Goal: Information Seeking & Learning: Learn about a topic

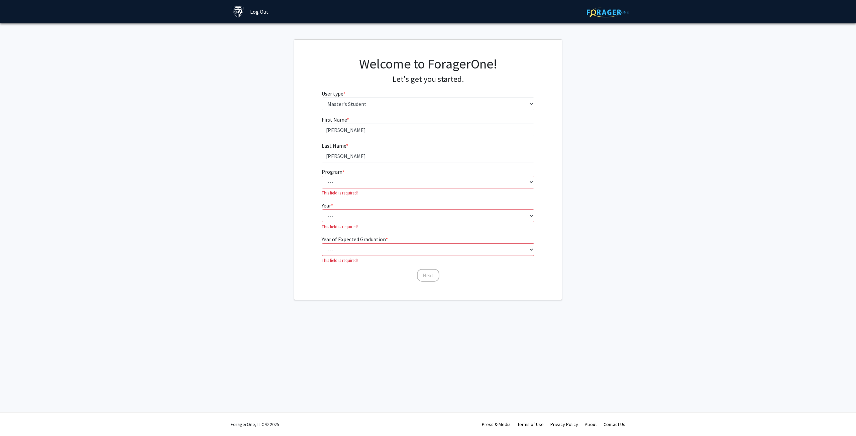
select select "2: masters"
click at [342, 181] on select "--- Anatomy Education Applied and Computational Mathematics Applied Biomedical …" at bounding box center [428, 182] width 213 height 13
select select "31: 21"
click at [322, 176] on select "--- Anatomy Education Applied and Computational Mathematics Applied Biomedical …" at bounding box center [428, 182] width 213 height 13
click at [364, 210] on select "--- First Year Second Year" at bounding box center [428, 208] width 213 height 13
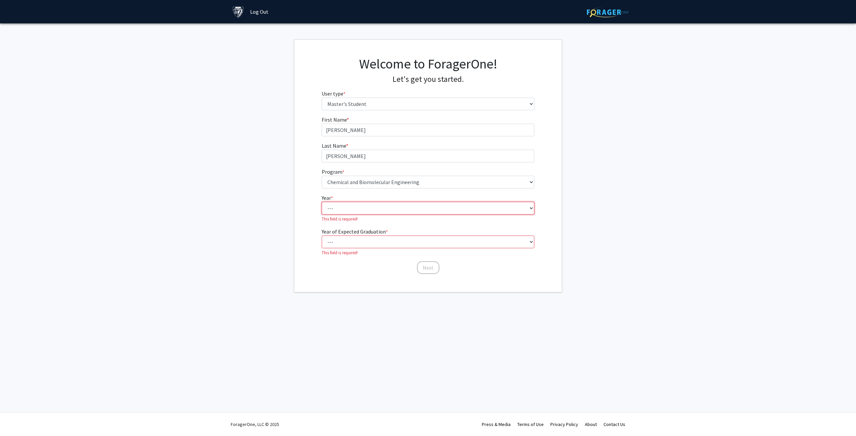
select select "1: first_year"
click at [322, 202] on select "--- First Year Second Year" at bounding box center [428, 208] width 213 height 13
click at [357, 236] on select "--- 2025 2026 2027 2028 2029 2030 2031 2032 2033 2034" at bounding box center [428, 234] width 213 height 13
select select "3: 2027"
click at [322, 228] on select "--- 2025 2026 2027 2028 2029 2030 2031 2032 2033 2034" at bounding box center [428, 234] width 213 height 13
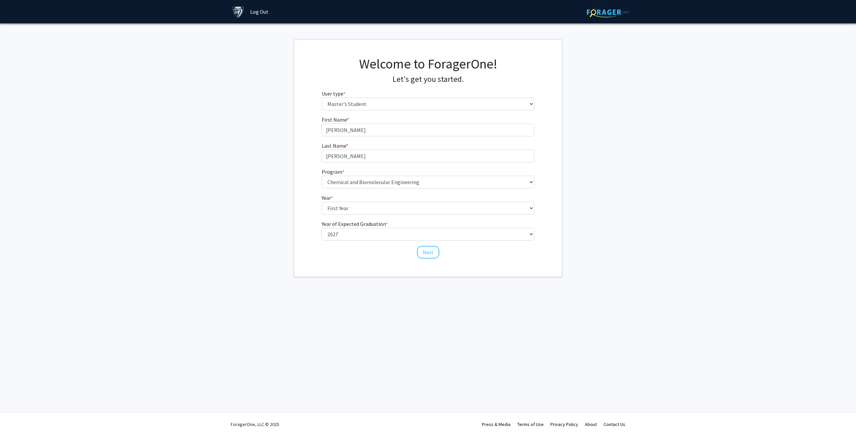
click at [440, 250] on div "Next" at bounding box center [428, 249] width 213 height 7
click at [431, 249] on button "Next" at bounding box center [428, 252] width 22 height 13
click at [388, 135] on select "Select an option Peer/student recommendation Faculty/staff recommendation Unive…" at bounding box center [428, 130] width 213 height 13
select select "3: university_website"
click at [322, 124] on select "Select an option Peer/student recommendation Faculty/staff recommendation Unive…" at bounding box center [428, 130] width 213 height 13
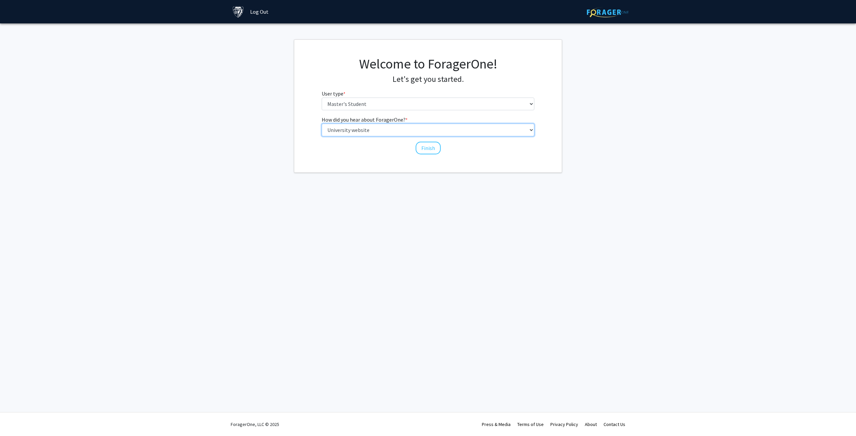
click at [379, 129] on select "Select an option Peer/student recommendation Faculty/staff recommendation Unive…" at bounding box center [428, 130] width 213 height 13
click at [230, 151] on fg-get-started "Welcome to ForagerOne! Let's get you started. User type * required Please tell …" at bounding box center [428, 105] width 856 height 133
click at [425, 150] on button "Finish" at bounding box center [428, 148] width 25 height 13
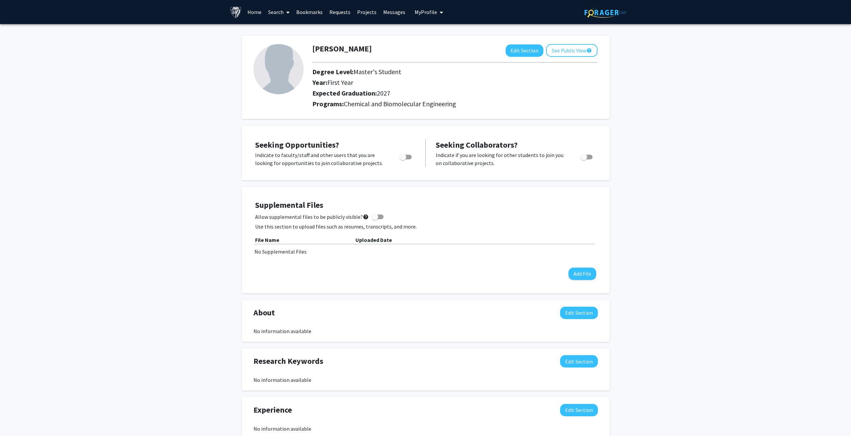
click at [275, 14] on link "Search" at bounding box center [279, 11] width 28 height 23
click at [254, 15] on link "Home" at bounding box center [254, 11] width 21 height 23
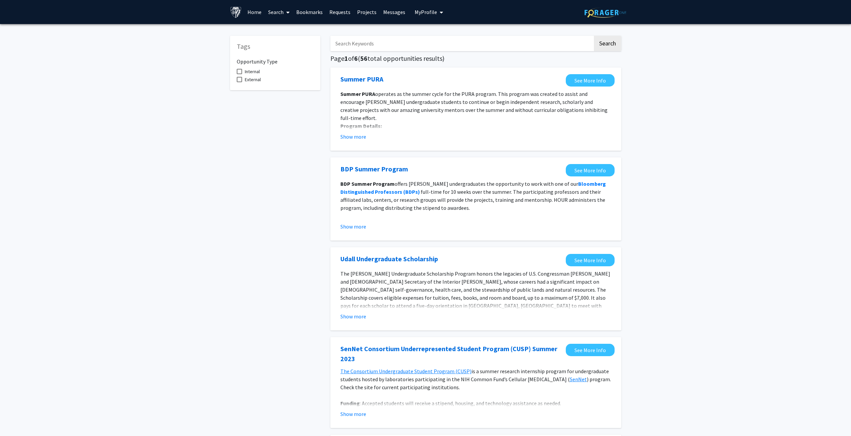
click at [281, 13] on link "Search" at bounding box center [279, 11] width 28 height 23
click at [374, 10] on link "Projects" at bounding box center [367, 11] width 26 height 23
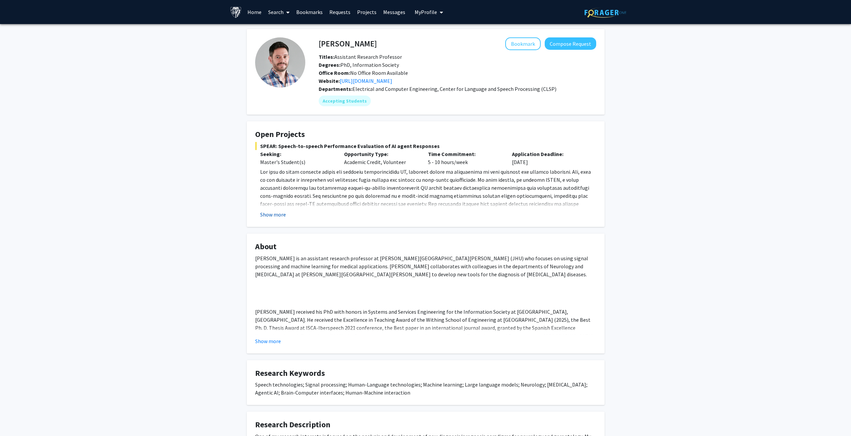
click at [279, 214] on button "Show more" at bounding box center [273, 215] width 26 height 8
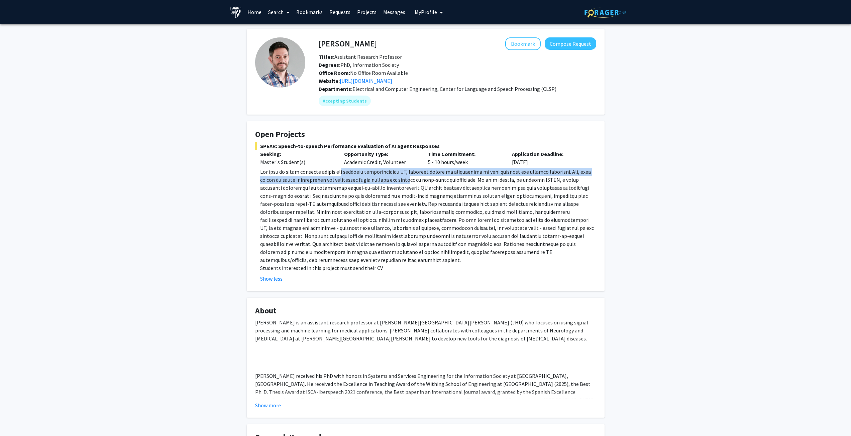
drag, startPoint x: 340, startPoint y: 170, endPoint x: 413, endPoint y: 181, distance: 73.3
click at [413, 181] on p at bounding box center [428, 216] width 336 height 96
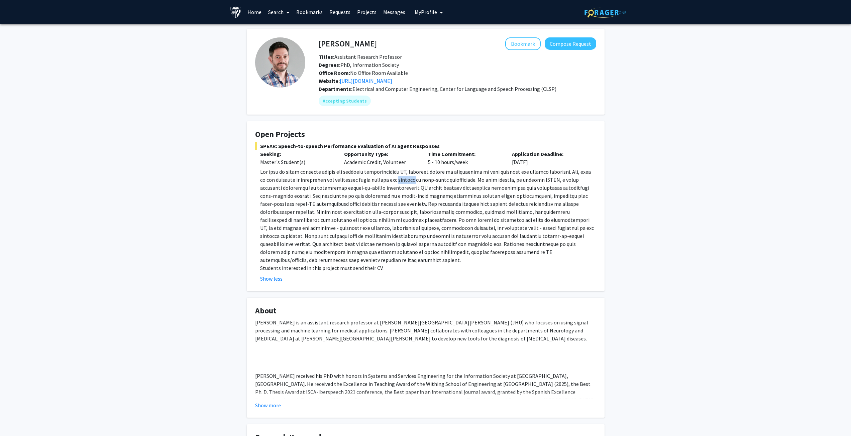
click at [413, 181] on p at bounding box center [428, 216] width 336 height 96
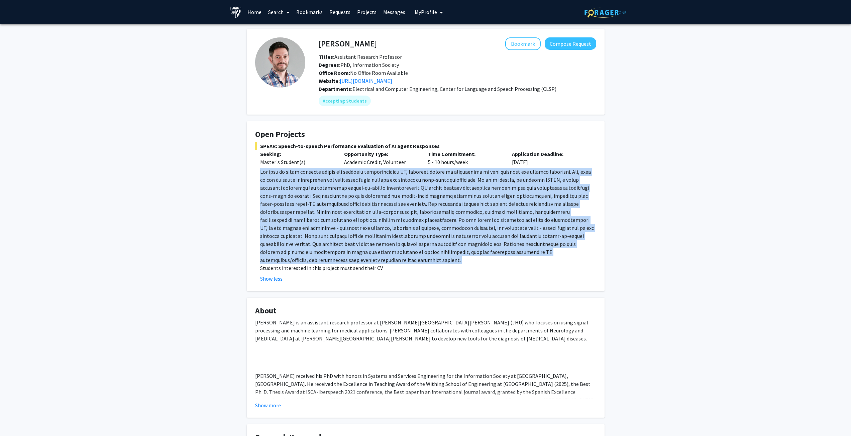
click at [413, 181] on p at bounding box center [428, 216] width 336 height 96
click at [402, 182] on p at bounding box center [428, 216] width 336 height 96
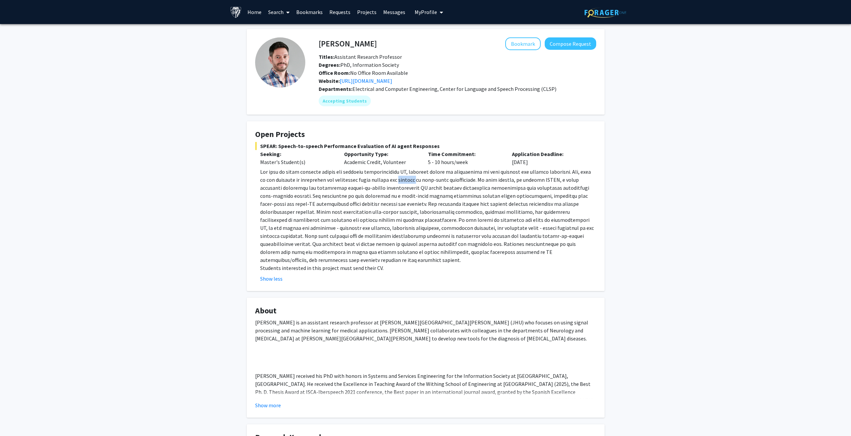
click at [402, 182] on p at bounding box center [428, 216] width 336 height 96
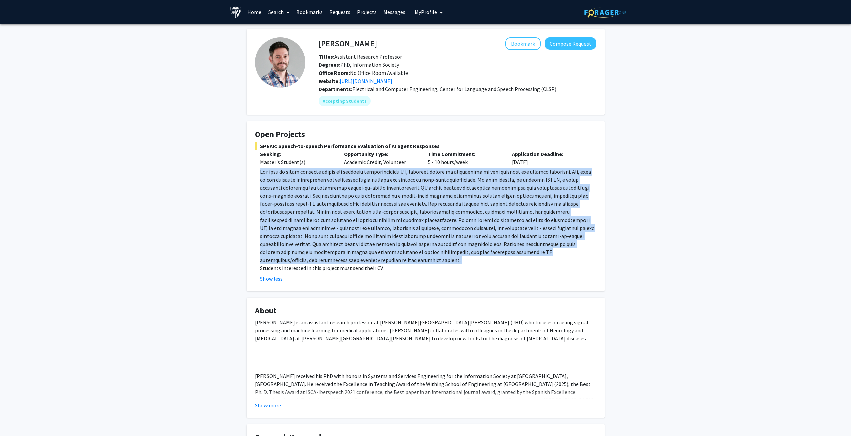
click at [402, 182] on p at bounding box center [428, 216] width 336 height 96
click at [382, 191] on p at bounding box center [428, 216] width 336 height 96
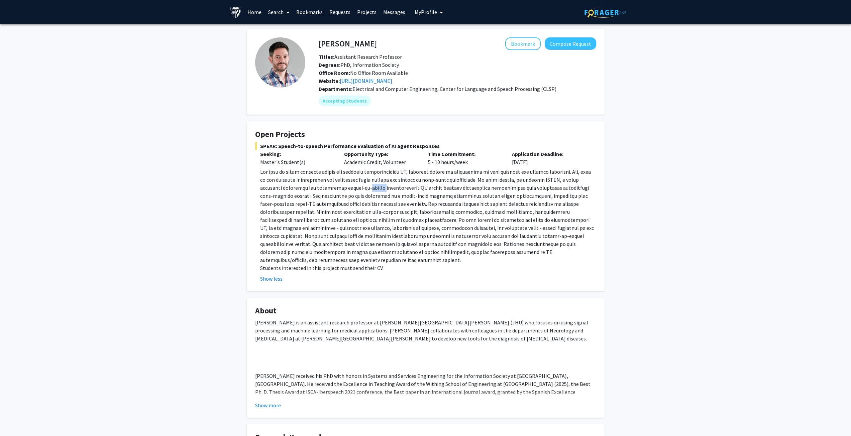
click at [382, 191] on p at bounding box center [428, 216] width 336 height 96
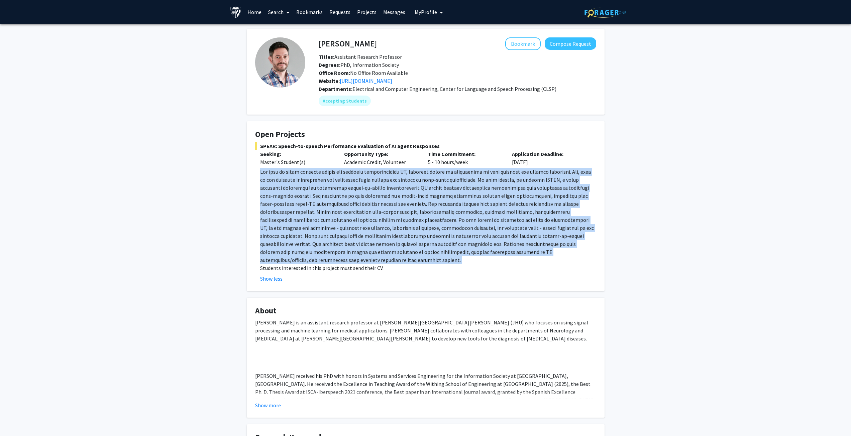
click at [382, 191] on p at bounding box center [428, 216] width 336 height 96
click at [374, 193] on p at bounding box center [428, 216] width 336 height 96
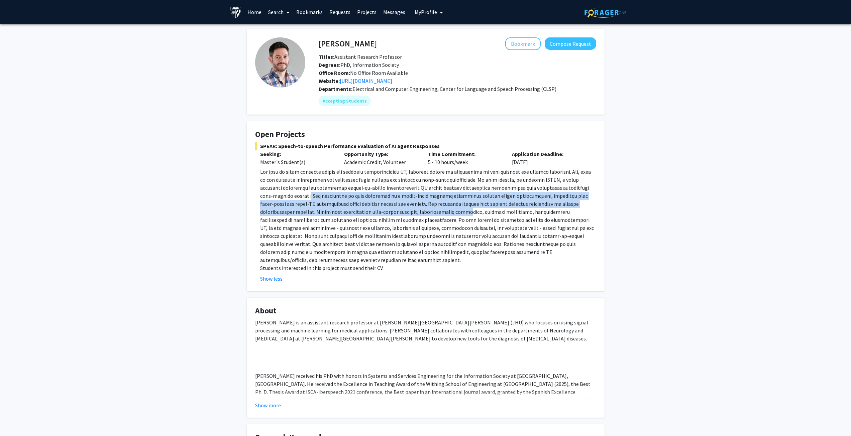
drag, startPoint x: 294, startPoint y: 194, endPoint x: 409, endPoint y: 209, distance: 116.0
click at [409, 209] on p at bounding box center [428, 216] width 336 height 96
click at [407, 202] on p at bounding box center [428, 216] width 336 height 96
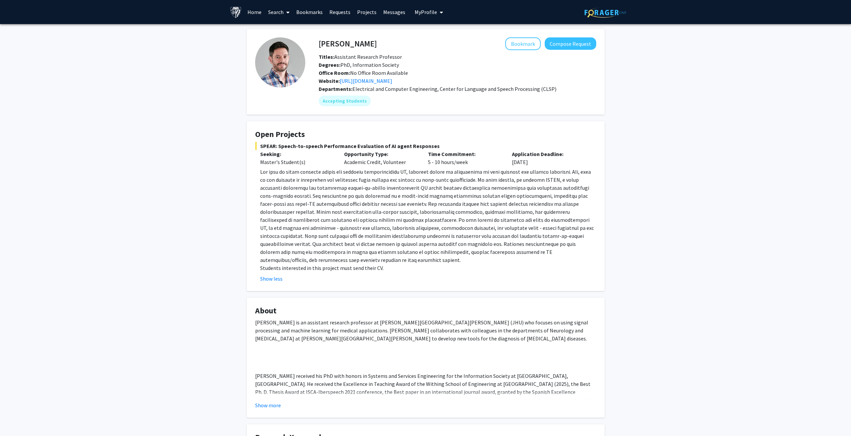
click at [377, 251] on p at bounding box center [428, 216] width 336 height 96
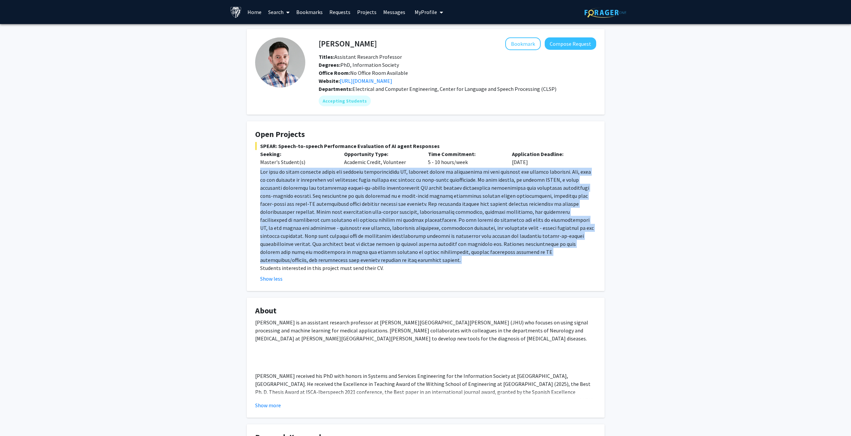
click at [377, 251] on p at bounding box center [428, 216] width 336 height 96
click at [371, 249] on p at bounding box center [428, 216] width 336 height 96
click at [373, 246] on p at bounding box center [428, 216] width 336 height 96
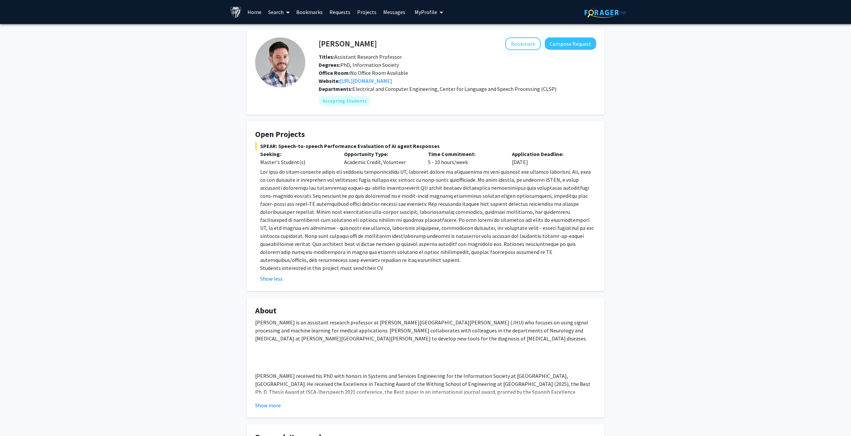
click at [284, 11] on span at bounding box center [286, 12] width 6 height 23
click at [365, 10] on link "Projects" at bounding box center [367, 11] width 26 height 23
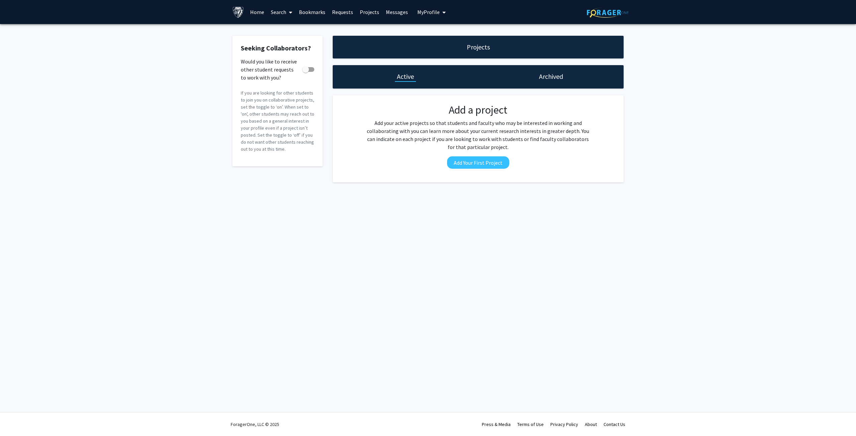
click at [489, 44] on div "Projects" at bounding box center [478, 46] width 27 height 9
click at [252, 15] on link "Home" at bounding box center [257, 11] width 21 height 23
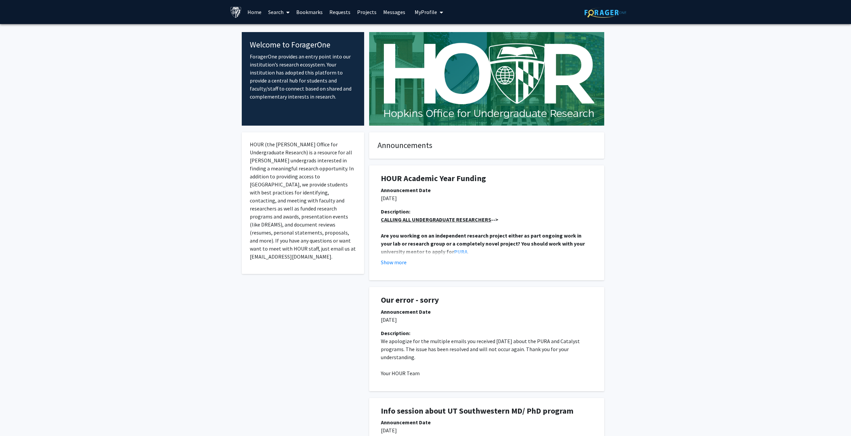
click at [276, 14] on link "Search" at bounding box center [279, 11] width 28 height 23
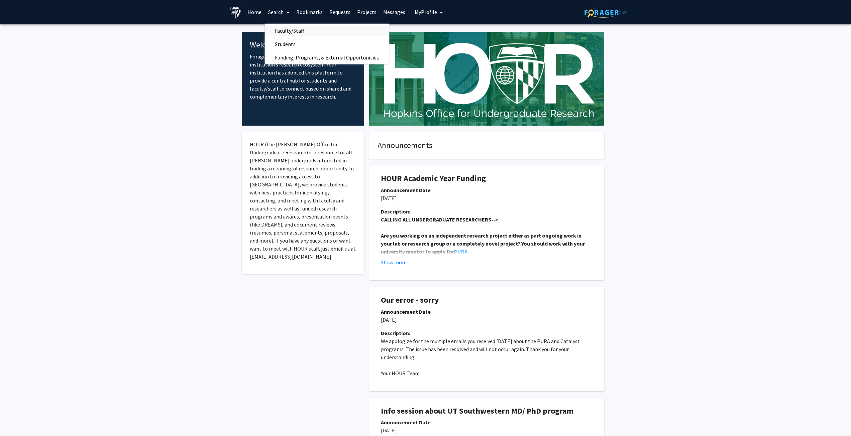
click at [296, 32] on span "Faculty/Staff" at bounding box center [289, 30] width 49 height 13
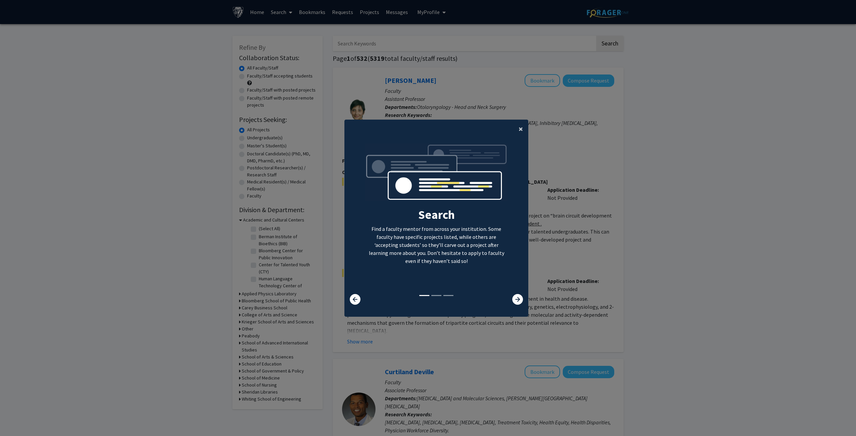
click at [518, 124] on span "×" at bounding box center [520, 129] width 4 height 10
click at [518, 126] on ng-component "× Search Find a faculty mentor from across your institution. Some faculty have …" at bounding box center [436, 215] width 184 height 191
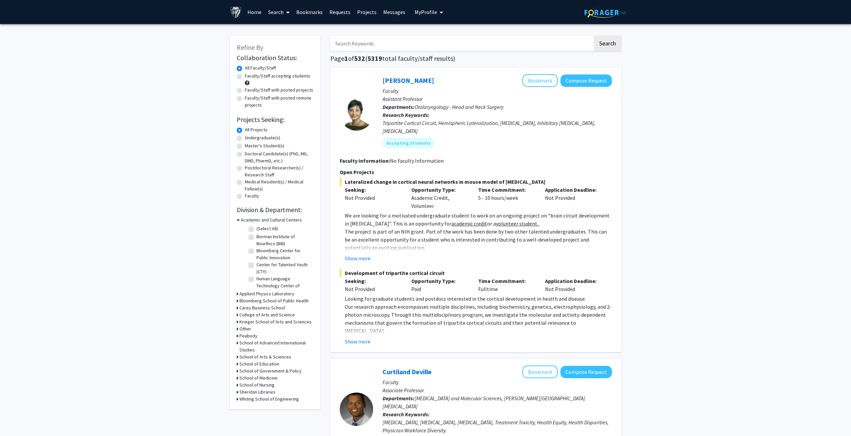
click at [254, 143] on label "Master's Student(s)" at bounding box center [264, 145] width 39 height 7
click at [249, 143] on input "Master's Student(s)" at bounding box center [247, 144] width 4 height 4
radio input "true"
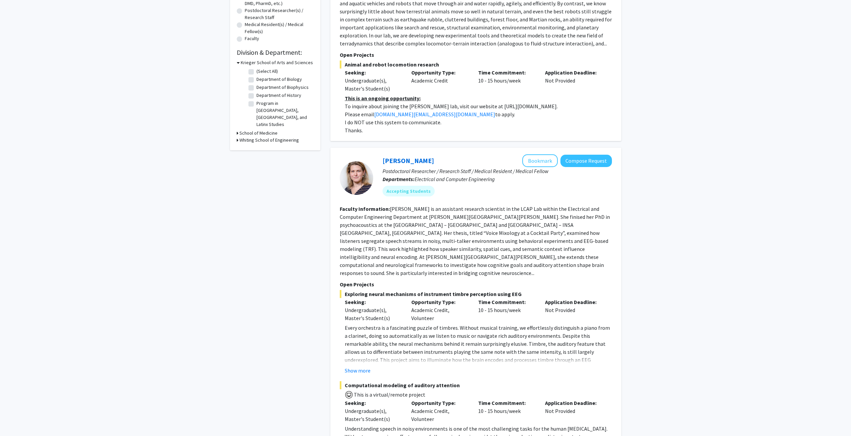
scroll to position [301, 0]
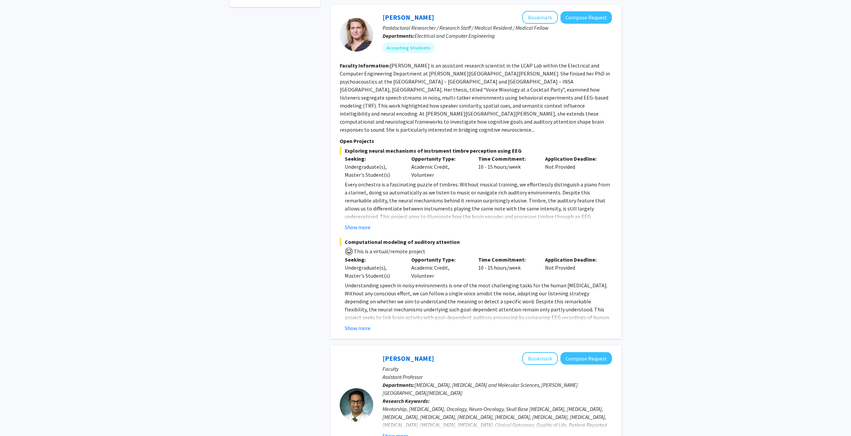
click at [437, 181] on p "Every orchestra is a fascinating puzzle of timbres. Without musical training, w…" at bounding box center [478, 213] width 267 height 64
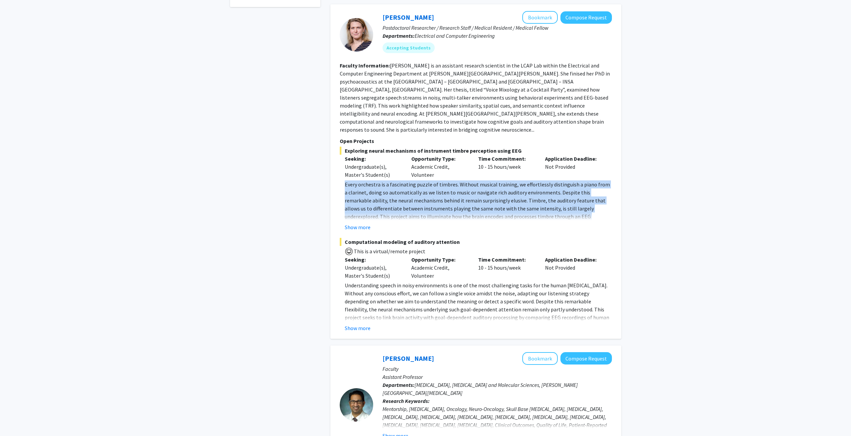
click at [437, 181] on p "Every orchestra is a fascinating puzzle of timbres. Without musical training, w…" at bounding box center [478, 213] width 267 height 64
click at [427, 181] on p "Every orchestra is a fascinating puzzle of timbres. Without musical training, w…" at bounding box center [478, 213] width 267 height 64
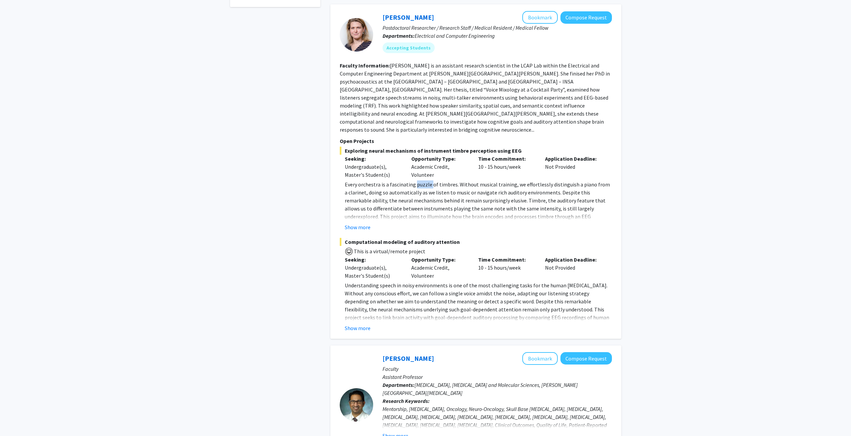
click at [427, 181] on p "Every orchestra is a fascinating puzzle of timbres. Without musical training, w…" at bounding box center [478, 213] width 267 height 64
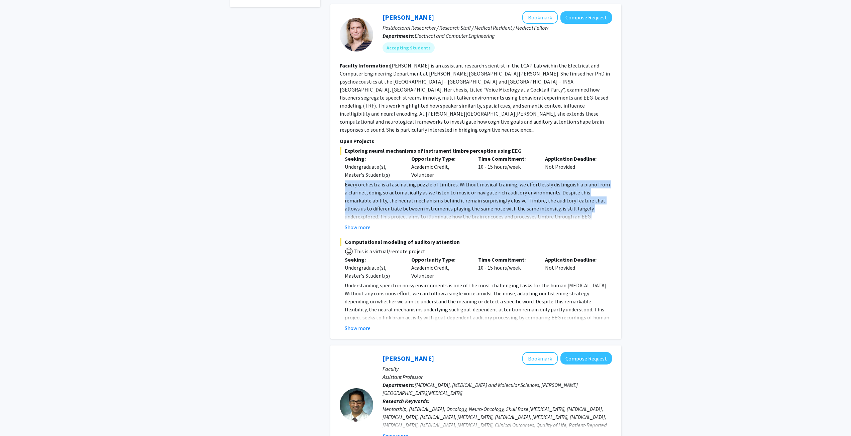
click at [427, 181] on p "Every orchestra is a fascinating puzzle of timbres. Without musical training, w…" at bounding box center [478, 213] width 267 height 64
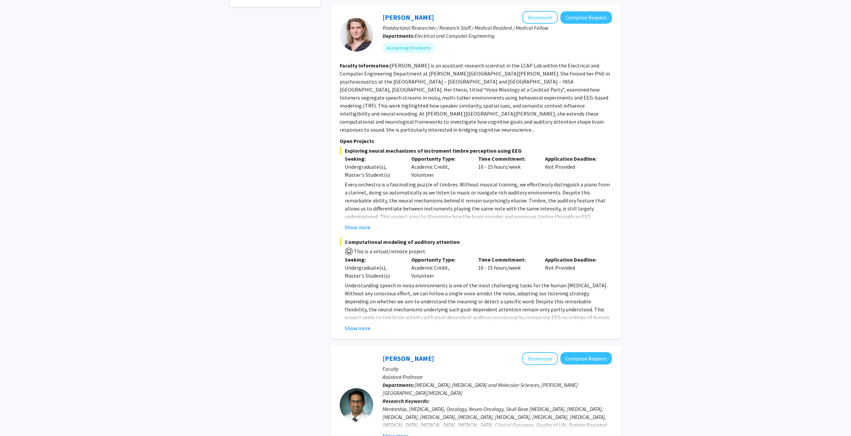
click at [439, 70] on section "Faculty Information: [PERSON_NAME] is an assistant research scientist in the LC…" at bounding box center [476, 98] width 272 height 72
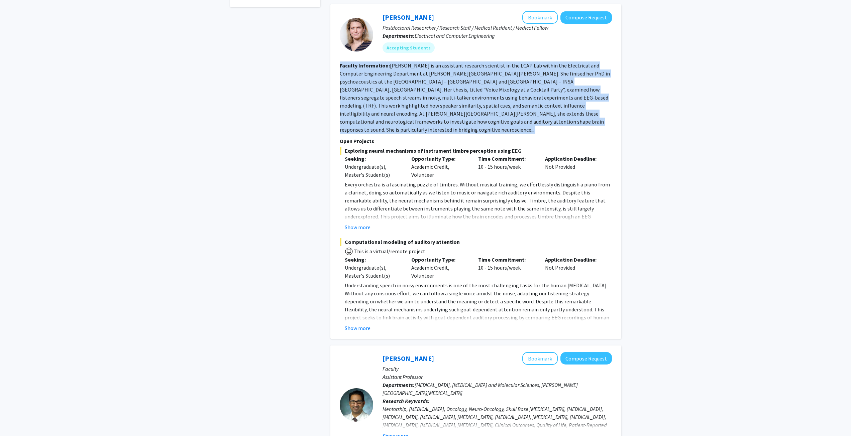
click at [439, 70] on section "Faculty Information: [PERSON_NAME] is an assistant research scientist in the LC…" at bounding box center [476, 98] width 272 height 72
click at [452, 69] on fg-read-more "[PERSON_NAME] is an assistant research scientist in the LCAP Lab within the Ele…" at bounding box center [475, 97] width 270 height 71
click at [457, 66] on fg-read-more "[PERSON_NAME] is an assistant research scientist in the LCAP Lab within the Ele…" at bounding box center [475, 97] width 270 height 71
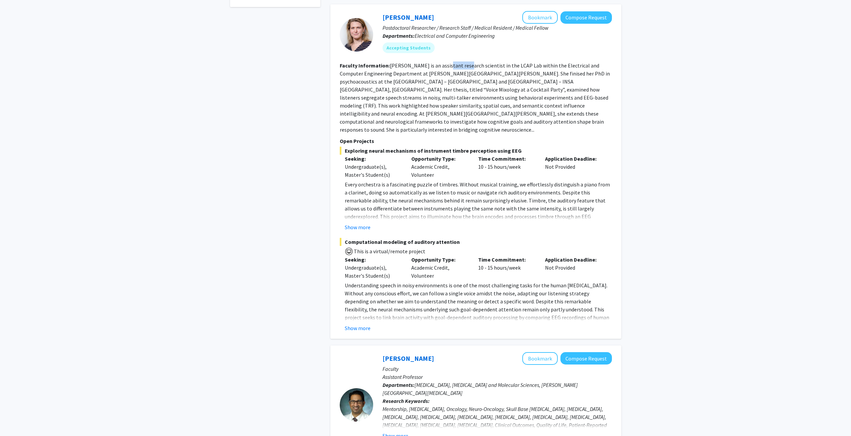
click at [457, 66] on fg-read-more "[PERSON_NAME] is an assistant research scientist in the LCAP Lab within the Ele…" at bounding box center [475, 97] width 270 height 71
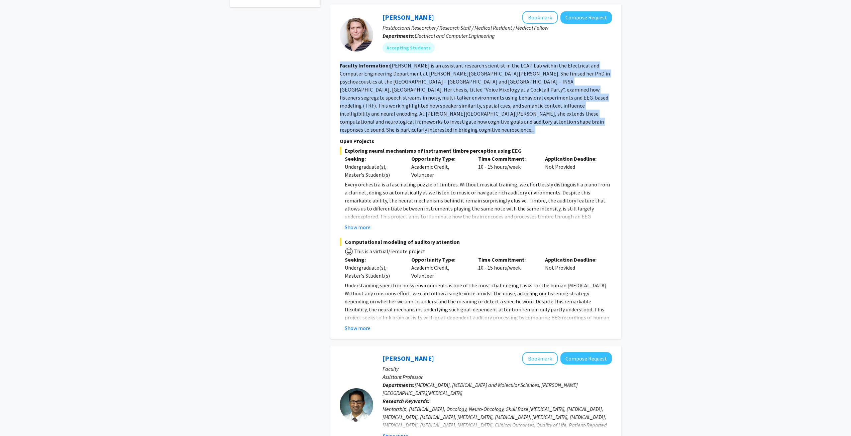
click at [457, 66] on fg-read-more "[PERSON_NAME] is an assistant research scientist in the LCAP Lab within the Ele…" at bounding box center [475, 97] width 270 height 71
click at [450, 72] on fg-read-more "[PERSON_NAME] is an assistant research scientist in the LCAP Lab within the Ele…" at bounding box center [475, 97] width 270 height 71
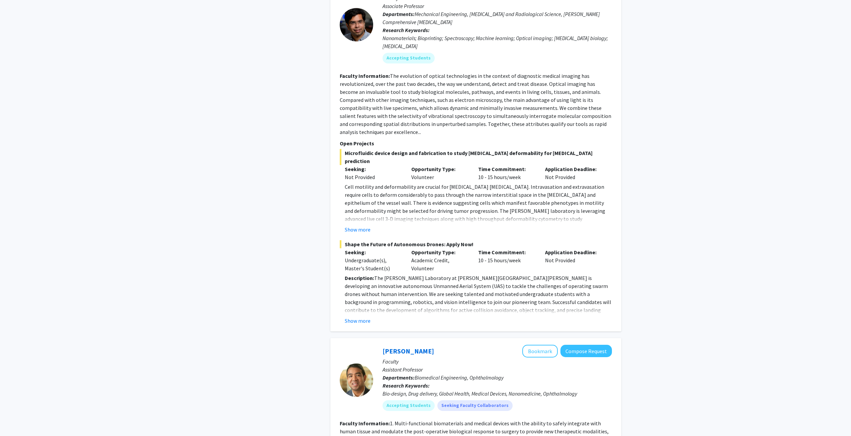
scroll to position [1103, 0]
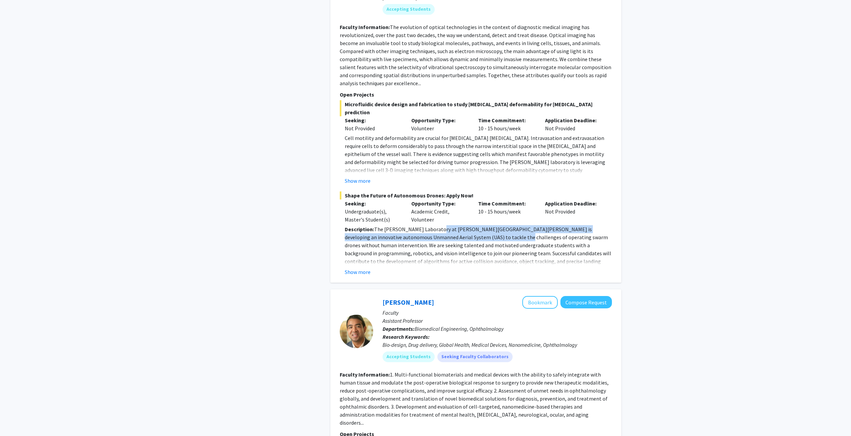
drag, startPoint x: 438, startPoint y: 190, endPoint x: 474, endPoint y: 197, distance: 37.6
click at [474, 225] on p "Description: The [PERSON_NAME] Laboratory at [PERSON_NAME][GEOGRAPHIC_DATA][PER…" at bounding box center [478, 249] width 267 height 48
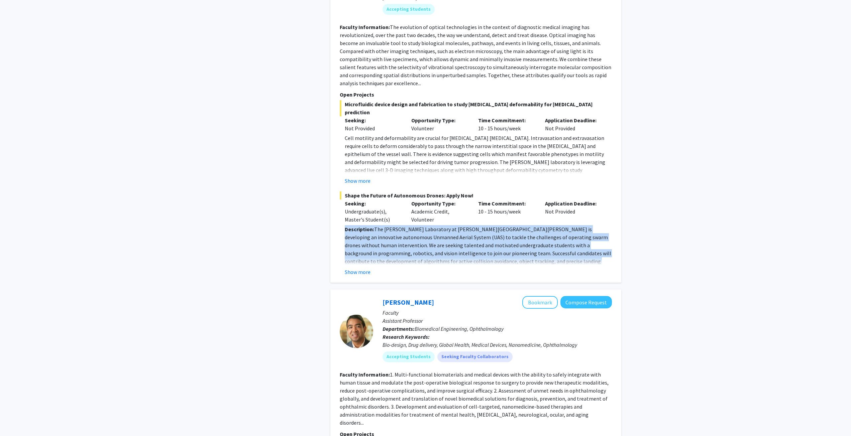
click at [474, 225] on p "Description: The [PERSON_NAME] Laboratory at [PERSON_NAME][GEOGRAPHIC_DATA][PER…" at bounding box center [478, 249] width 267 height 48
click at [449, 225] on p "Description: The [PERSON_NAME] Laboratory at [PERSON_NAME][GEOGRAPHIC_DATA][PER…" at bounding box center [478, 249] width 267 height 48
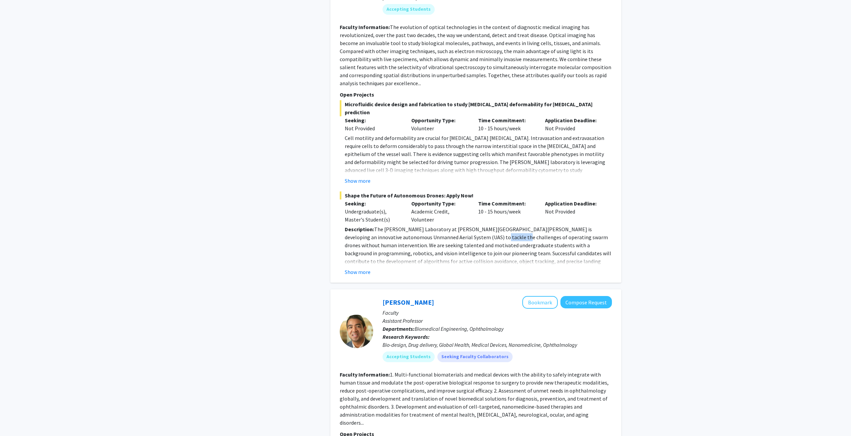
click at [449, 225] on p "Description: The [PERSON_NAME] Laboratory at [PERSON_NAME][GEOGRAPHIC_DATA][PER…" at bounding box center [478, 249] width 267 height 48
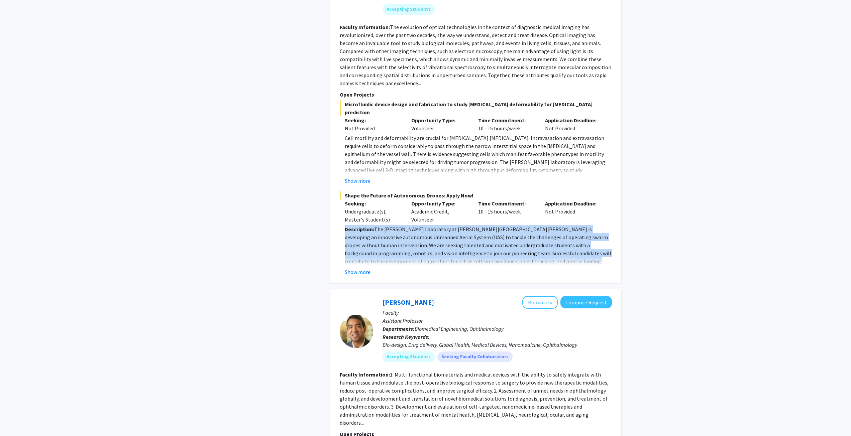
click at [449, 225] on p "Description: The [PERSON_NAME] Laboratory at [PERSON_NAME][GEOGRAPHIC_DATA][PER…" at bounding box center [478, 249] width 267 height 48
click at [417, 225] on p "Description: The [PERSON_NAME] Laboratory at [PERSON_NAME][GEOGRAPHIC_DATA][PER…" at bounding box center [478, 249] width 267 height 48
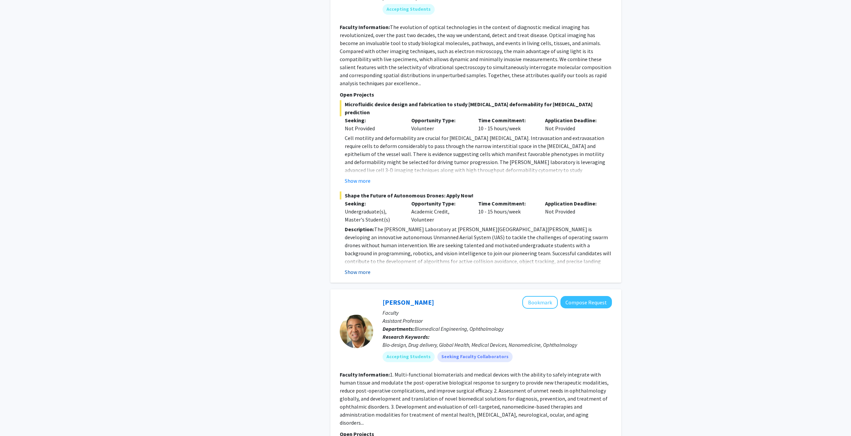
click at [354, 268] on button "Show more" at bounding box center [358, 272] width 26 height 8
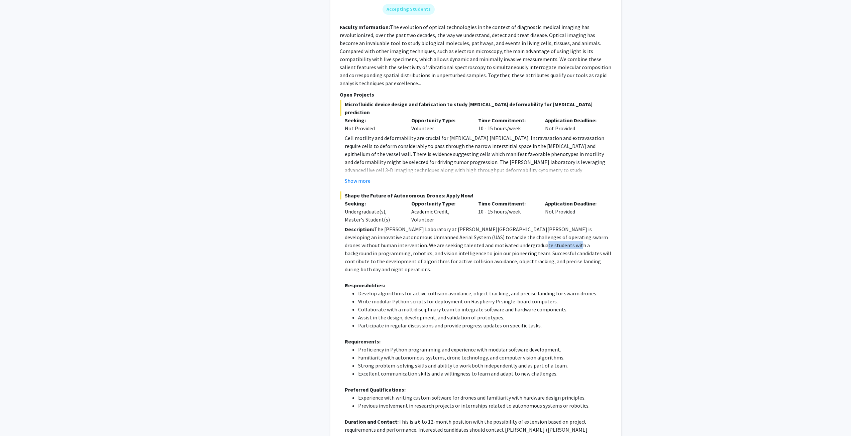
drag, startPoint x: 486, startPoint y: 202, endPoint x: 523, endPoint y: 204, distance: 37.5
click at [523, 225] on p "Description: The [PERSON_NAME] Laboratory at [PERSON_NAME][GEOGRAPHIC_DATA][PER…" at bounding box center [478, 249] width 267 height 48
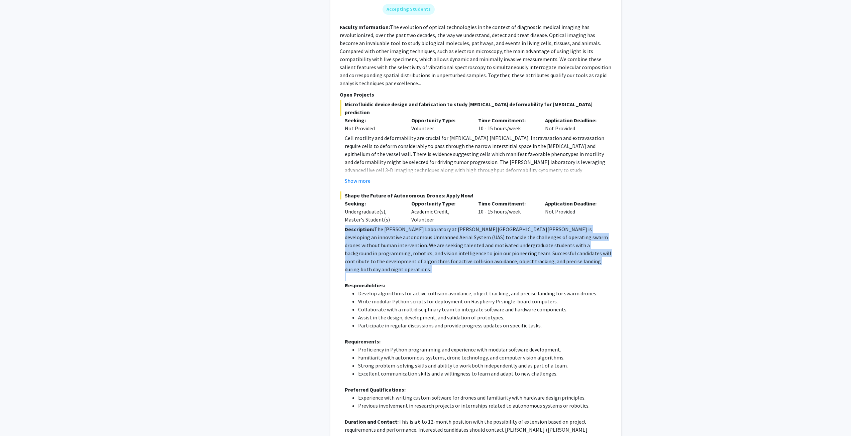
click at [523, 225] on p "Description: The [PERSON_NAME] Laboratory at [PERSON_NAME][GEOGRAPHIC_DATA][PER…" at bounding box center [478, 249] width 267 height 48
click at [494, 225] on p "Description: The [PERSON_NAME] Laboratory at [PERSON_NAME][GEOGRAPHIC_DATA][PER…" at bounding box center [478, 249] width 267 height 48
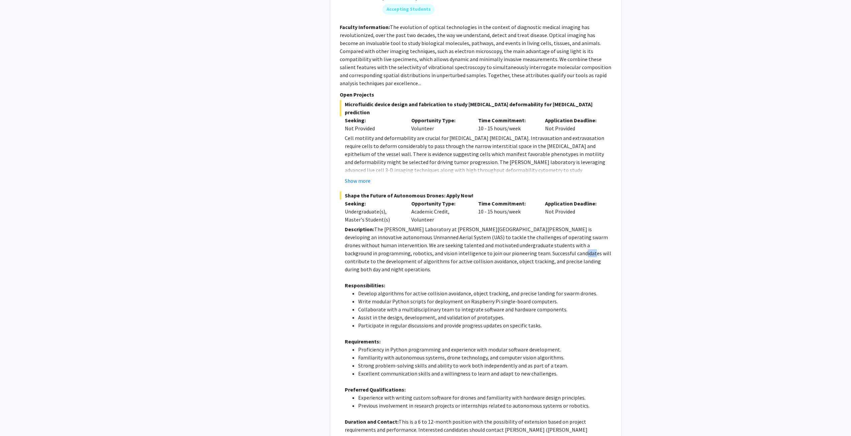
click at [494, 225] on p "Description: The [PERSON_NAME] Laboratory at [PERSON_NAME][GEOGRAPHIC_DATA][PER…" at bounding box center [478, 249] width 267 height 48
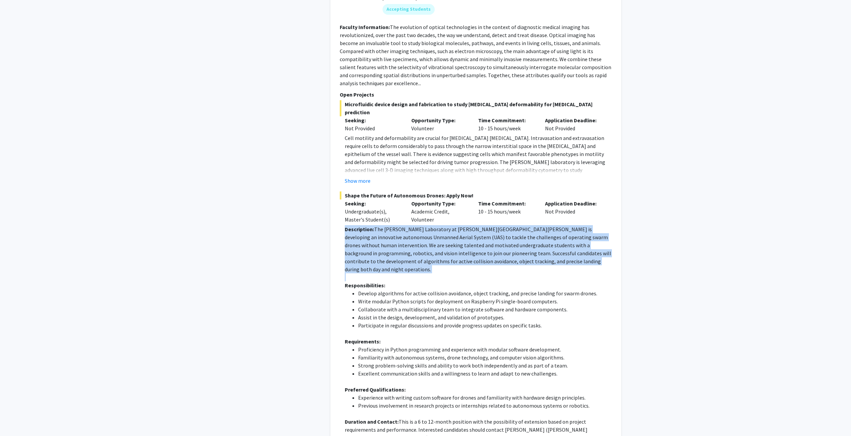
click at [494, 225] on p "Description: The [PERSON_NAME] Laboratory at [PERSON_NAME][GEOGRAPHIC_DATA][PER…" at bounding box center [478, 249] width 267 height 48
click at [470, 225] on p "Description: The [PERSON_NAME] Laboratory at [PERSON_NAME][GEOGRAPHIC_DATA][PER…" at bounding box center [478, 249] width 267 height 48
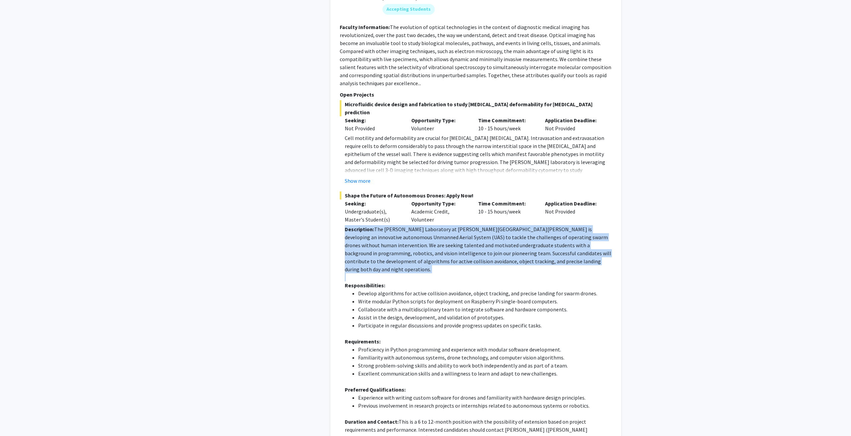
click at [450, 225] on p "Description: The [PERSON_NAME] Laboratory at [PERSON_NAME][GEOGRAPHIC_DATA][PER…" at bounding box center [478, 249] width 267 height 48
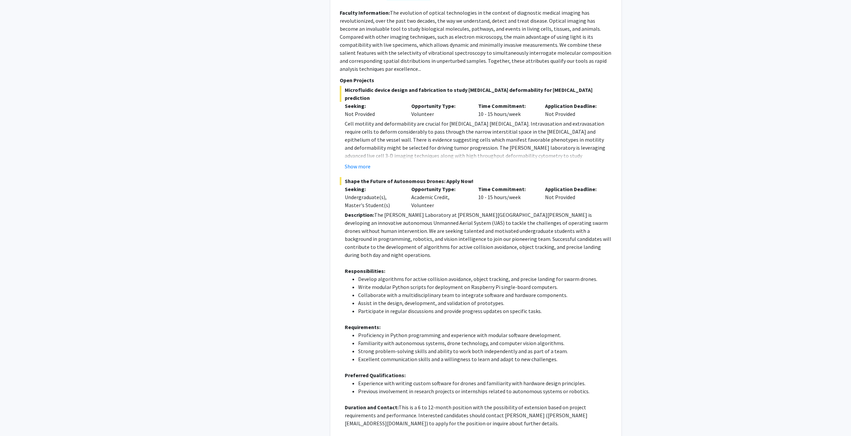
scroll to position [1137, 0]
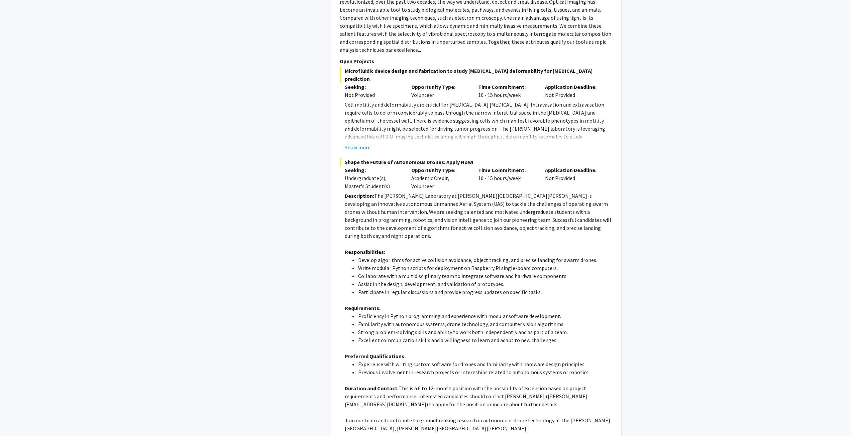
click at [423, 264] on li "Write modular Python scripts for deployment on Raspberry Pi single-board comput…" at bounding box center [485, 268] width 254 height 8
click at [415, 264] on li "Write modular Python scripts for deployment on Raspberry Pi single-board comput…" at bounding box center [485, 268] width 254 height 8
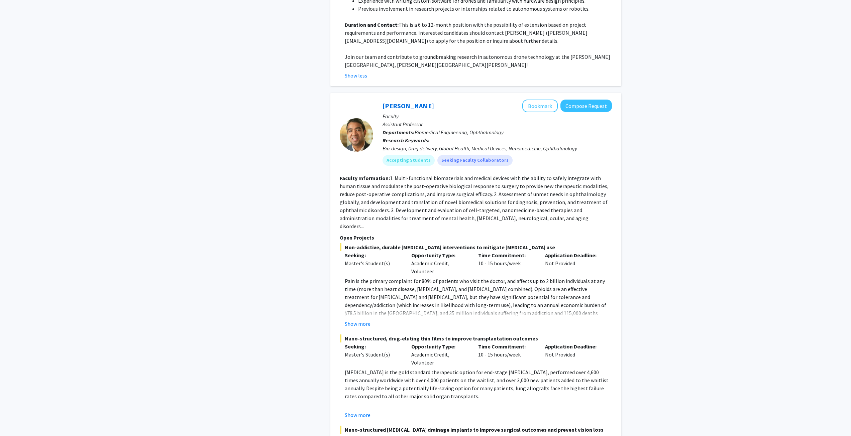
scroll to position [1504, 0]
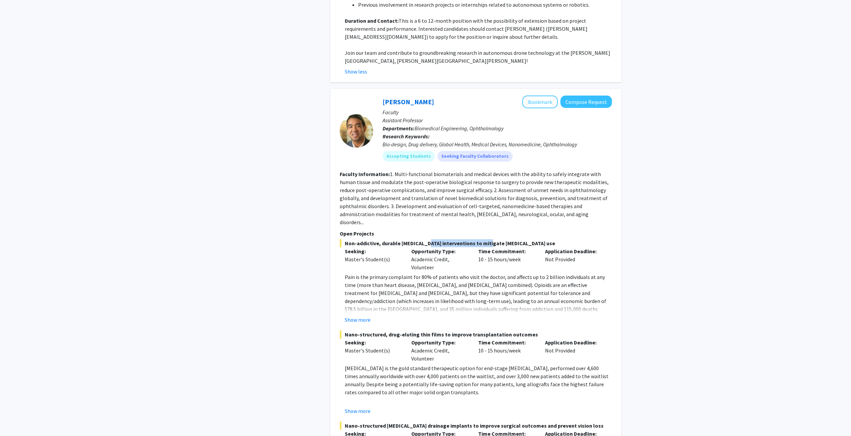
drag, startPoint x: 422, startPoint y: 187, endPoint x: 483, endPoint y: 182, distance: 61.4
click at [483, 230] on section "Open Projects Non-addictive, durable [MEDICAL_DATA] interventions to mitigate […" at bounding box center [476, 368] width 272 height 277
click at [435, 247] on p "Opportunity Type:" at bounding box center [439, 251] width 57 height 8
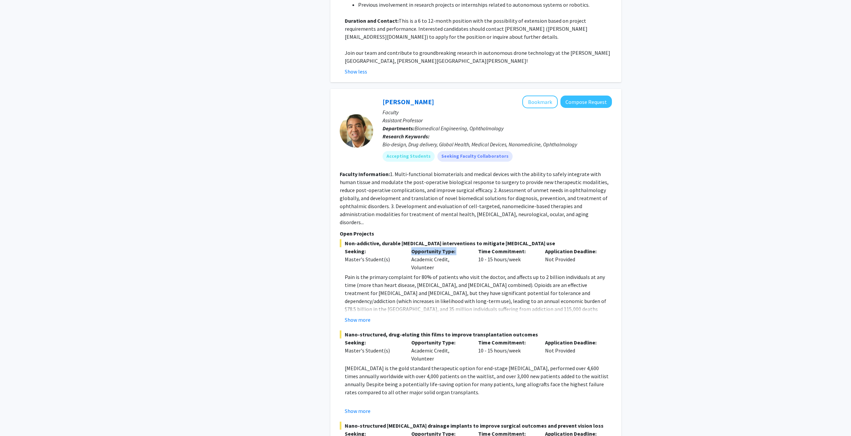
click at [435, 247] on p "Opportunity Type:" at bounding box center [439, 251] width 57 height 8
click at [438, 239] on span "Non-addictive, durable [MEDICAL_DATA] interventions to mitigate [MEDICAL_DATA] …" at bounding box center [476, 243] width 272 height 8
click at [393, 273] on p "Pain is the primary complaint for 80% of patients who visit the doctor, and aff…" at bounding box center [478, 301] width 267 height 56
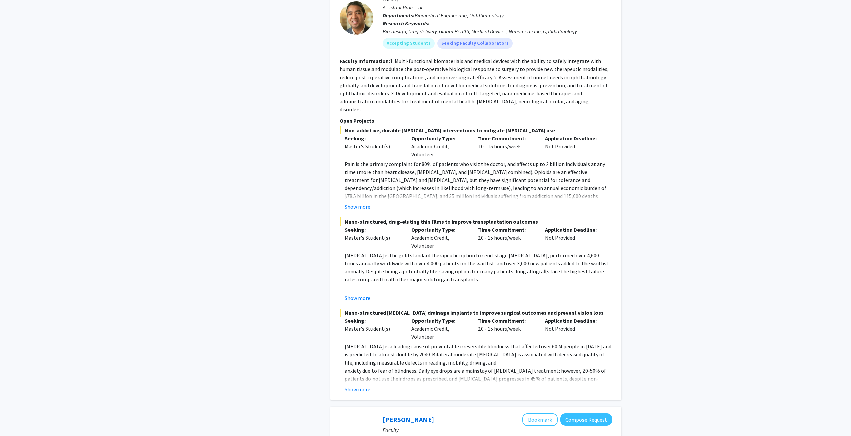
scroll to position [1638, 0]
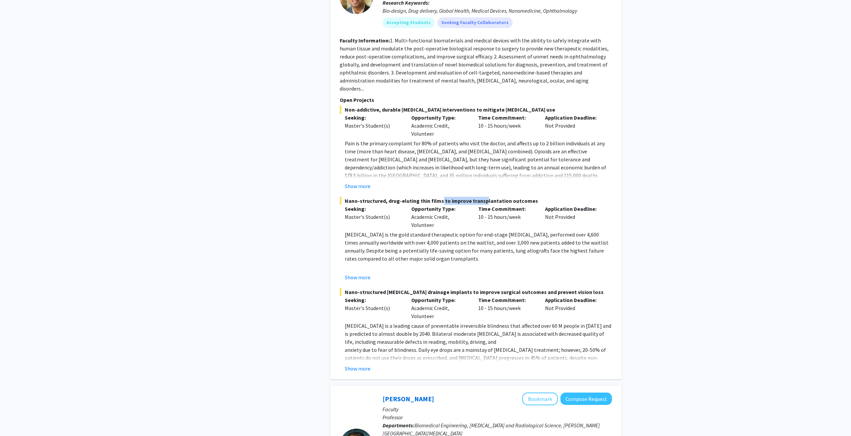
drag, startPoint x: 435, startPoint y: 142, endPoint x: 479, endPoint y: 142, distance: 44.1
click at [479, 197] on span "Nano-structured, drug-eluting thin films to improve transplantation outcomes" at bounding box center [476, 201] width 272 height 8
drag, startPoint x: 426, startPoint y: 180, endPoint x: 467, endPoint y: 182, distance: 40.5
click at [467, 231] on p "[MEDICAL_DATA] is the gold standard therapeutic option for end-stage [MEDICAL_D…" at bounding box center [478, 247] width 267 height 32
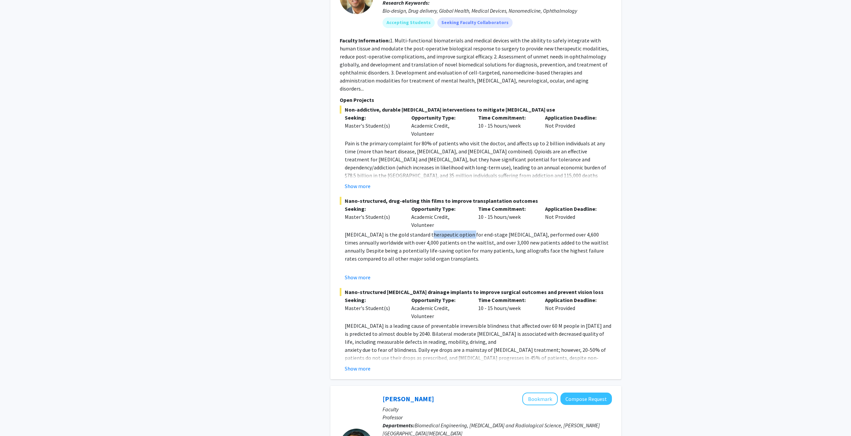
click at [467, 231] on p "[MEDICAL_DATA] is the gold standard therapeutic option for end-stage [MEDICAL_D…" at bounding box center [478, 247] width 267 height 32
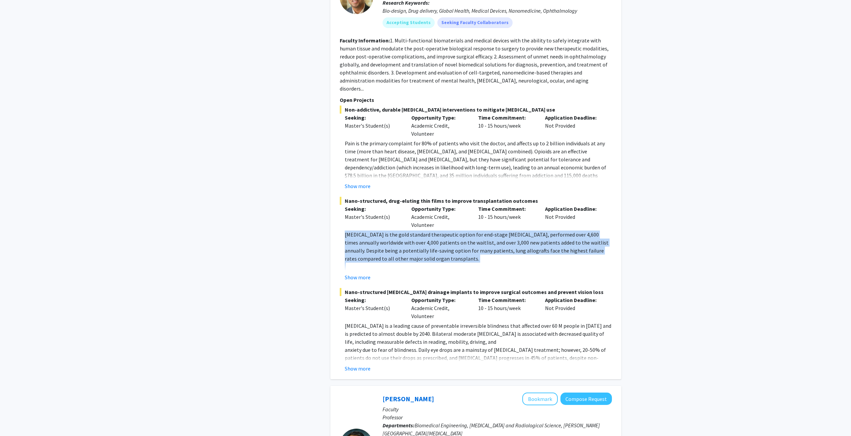
click at [467, 231] on p "[MEDICAL_DATA] is the gold standard therapeutic option for end-stage [MEDICAL_D…" at bounding box center [478, 247] width 267 height 32
click at [424, 231] on p "[MEDICAL_DATA] is the gold standard therapeutic option for end-stage [MEDICAL_D…" at bounding box center [478, 247] width 267 height 32
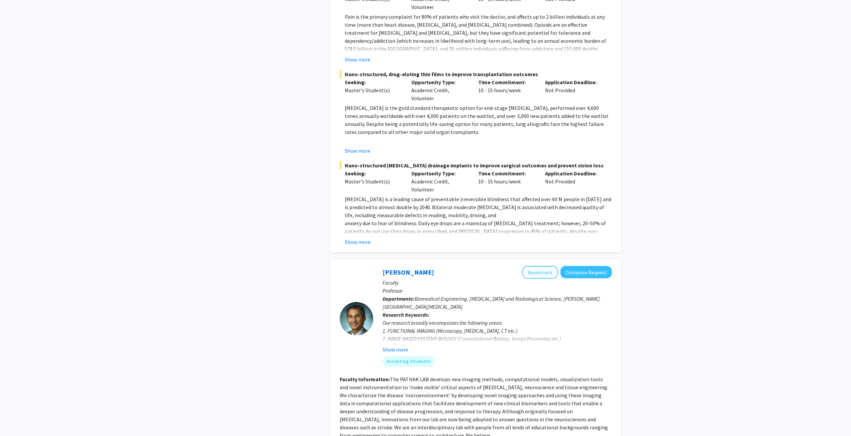
scroll to position [1772, 0]
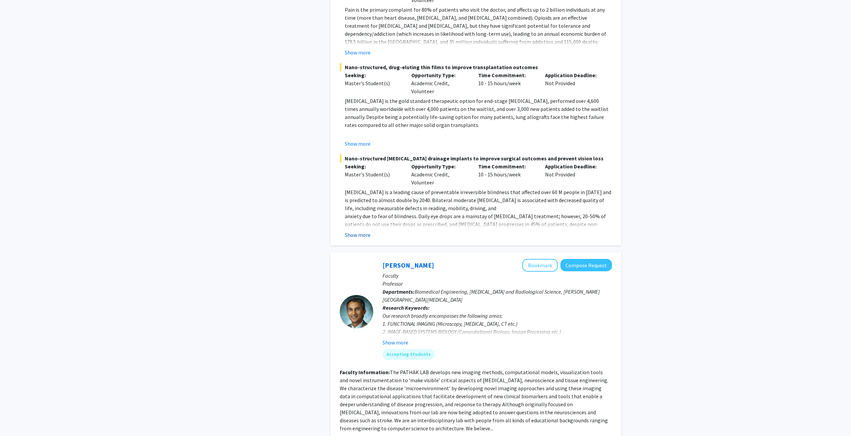
click at [359, 231] on button "Show more" at bounding box center [358, 235] width 26 height 8
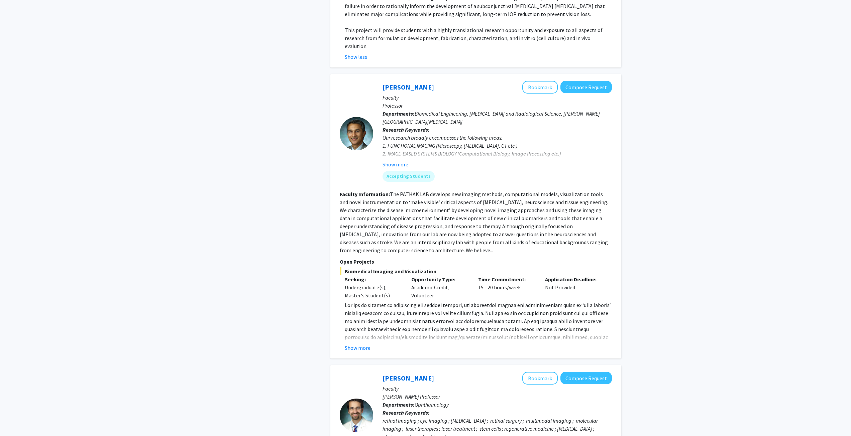
scroll to position [2073, 0]
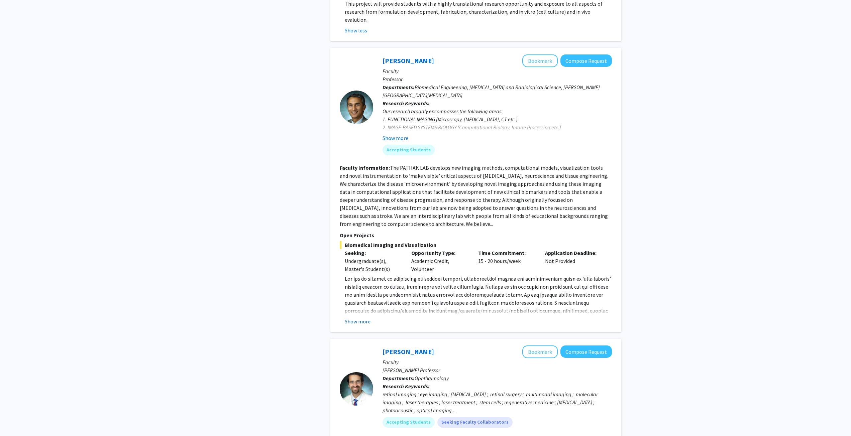
click at [354, 318] on button "Show more" at bounding box center [358, 322] width 26 height 8
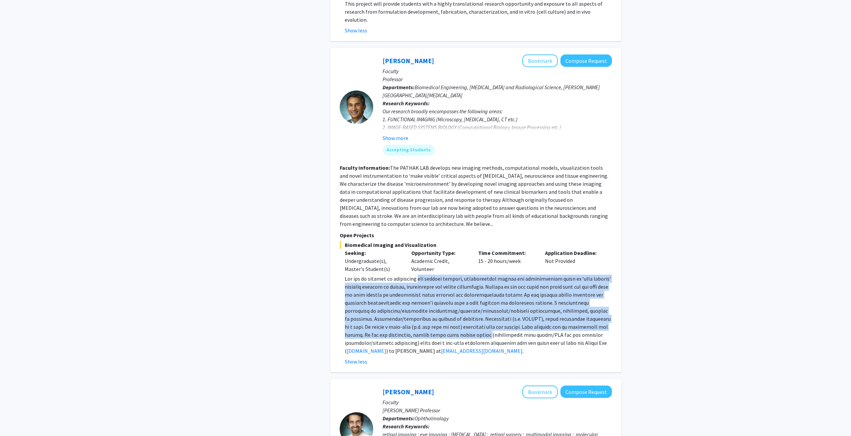
drag, startPoint x: 418, startPoint y: 209, endPoint x: 459, endPoint y: 261, distance: 66.5
click at [459, 275] on span at bounding box center [478, 314] width 266 height 79
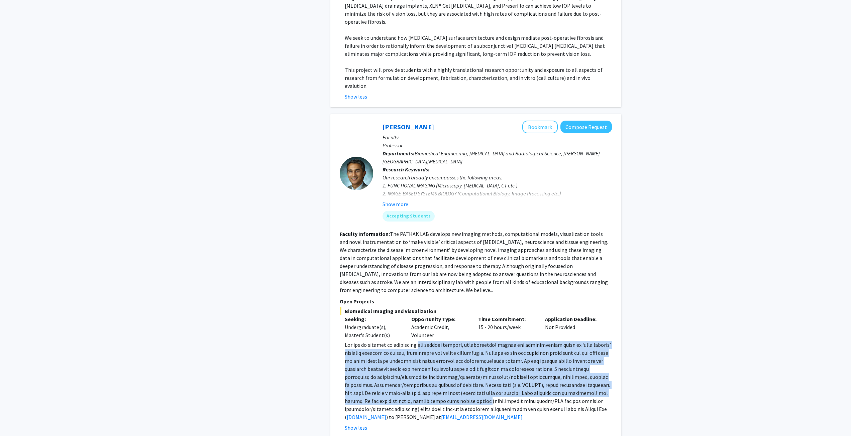
scroll to position [2006, 0]
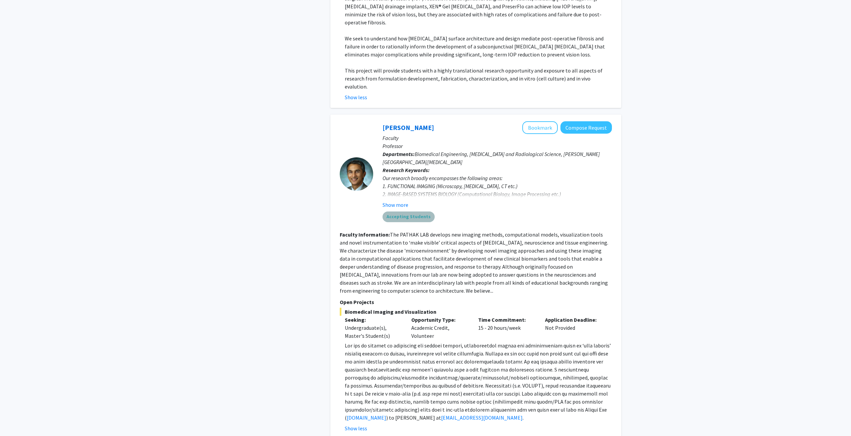
click at [415, 212] on mat-chip "Accepting Students" at bounding box center [408, 217] width 52 height 11
click at [402, 212] on mat-chip "Accepting Students" at bounding box center [408, 217] width 52 height 11
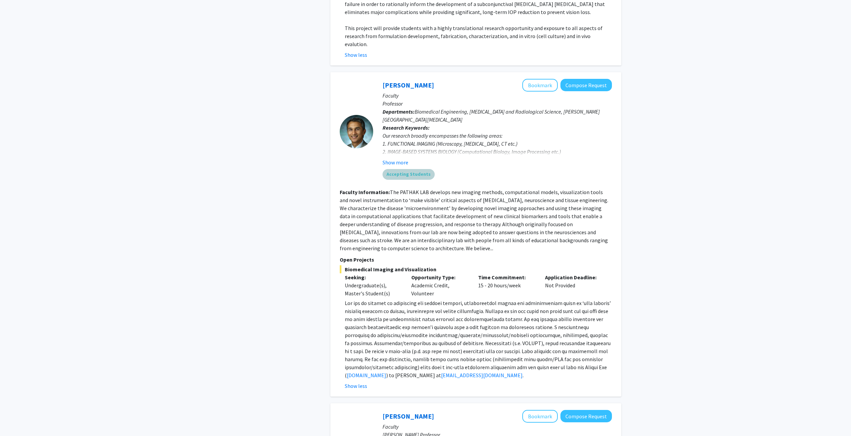
scroll to position [2039, 0]
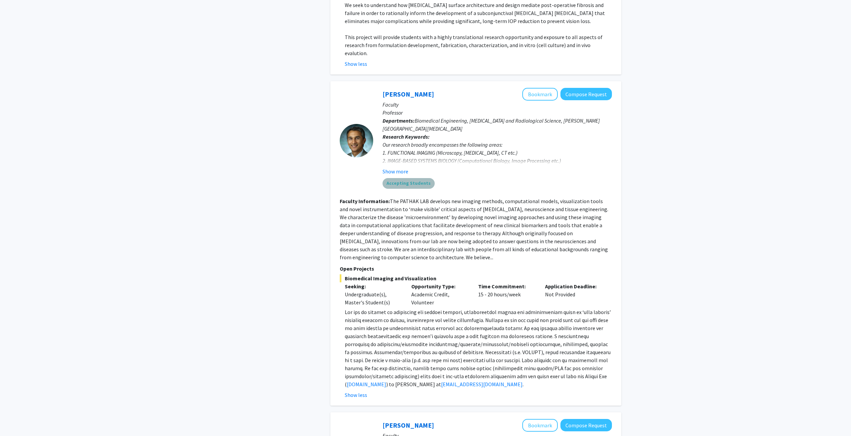
click at [422, 178] on mat-chip "Accepting Students" at bounding box center [408, 183] width 52 height 11
click at [401, 167] on button "Show more" at bounding box center [395, 171] width 26 height 8
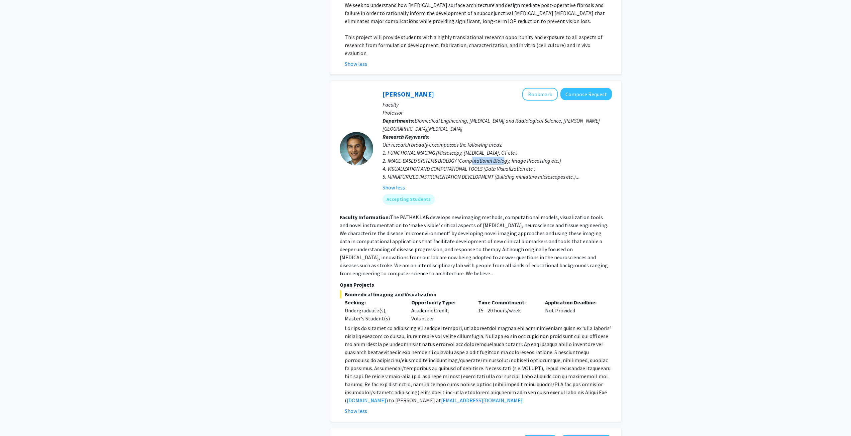
drag, startPoint x: 472, startPoint y: 89, endPoint x: 505, endPoint y: 92, distance: 33.2
click at [505, 141] on div "Our research broadly encompasses the following areas: 1. FUNCTIONAL IMAGING (Mi…" at bounding box center [496, 161] width 229 height 40
click at [495, 184] on div "Show less" at bounding box center [496, 188] width 229 height 8
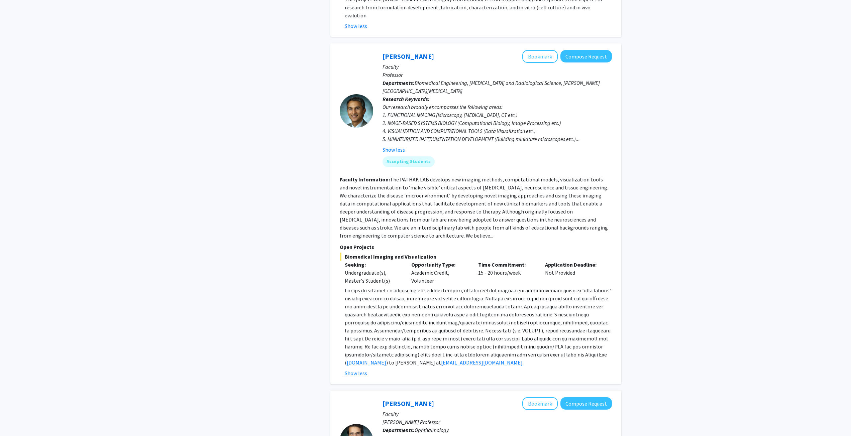
scroll to position [2139, 0]
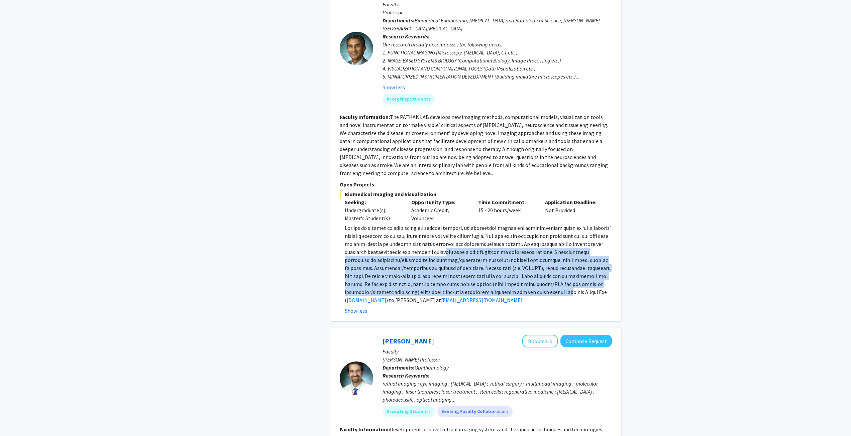
drag, startPoint x: 447, startPoint y: 180, endPoint x: 526, endPoint y: 217, distance: 87.2
click at [526, 225] on span at bounding box center [478, 264] width 266 height 79
click at [530, 225] on span at bounding box center [478, 264] width 266 height 79
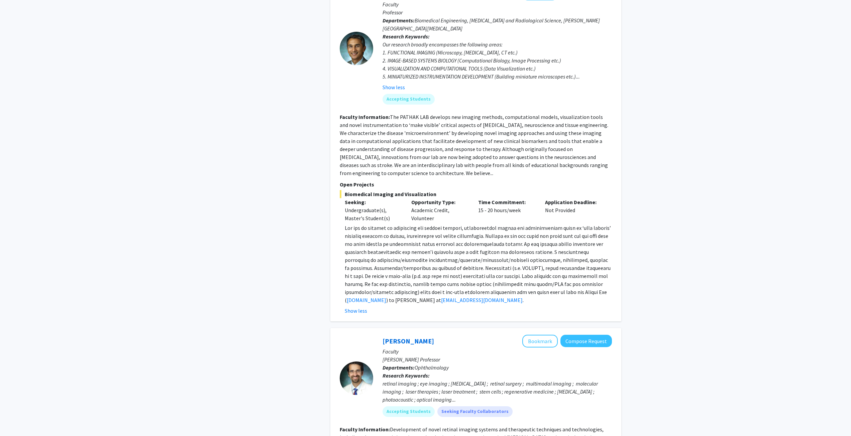
click at [425, 297] on span ") to [PERSON_NAME] at" at bounding box center [413, 300] width 55 height 7
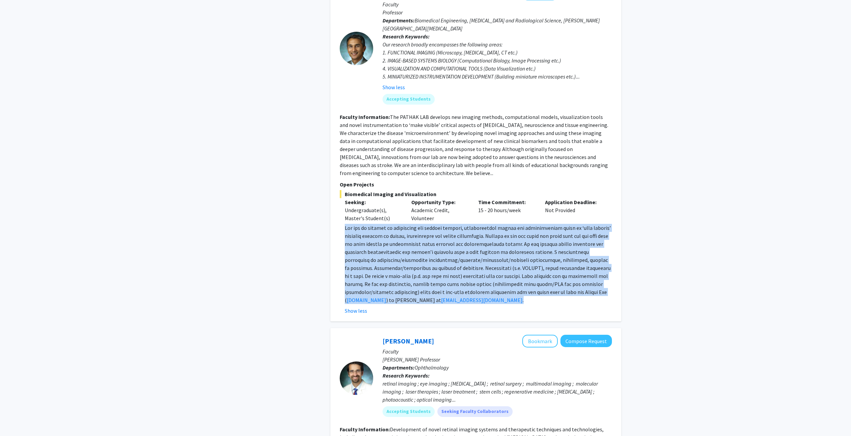
click at [425, 297] on span ") to [PERSON_NAME] at" at bounding box center [413, 300] width 55 height 7
click at [425, 225] on span at bounding box center [478, 264] width 266 height 79
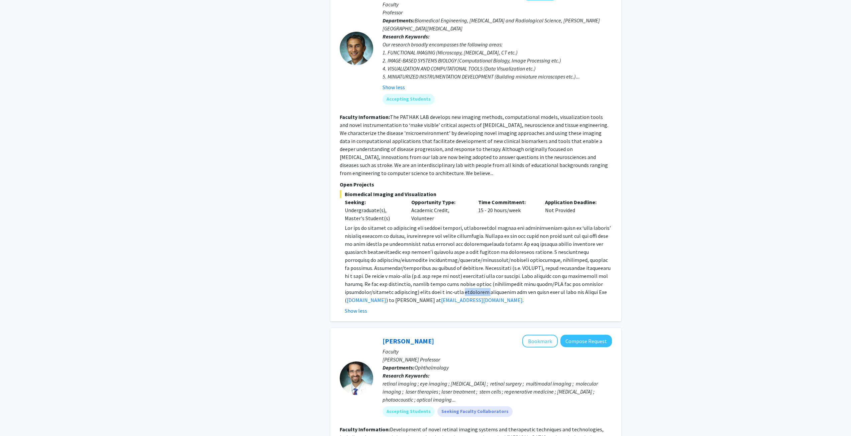
click at [425, 225] on span at bounding box center [478, 264] width 266 height 79
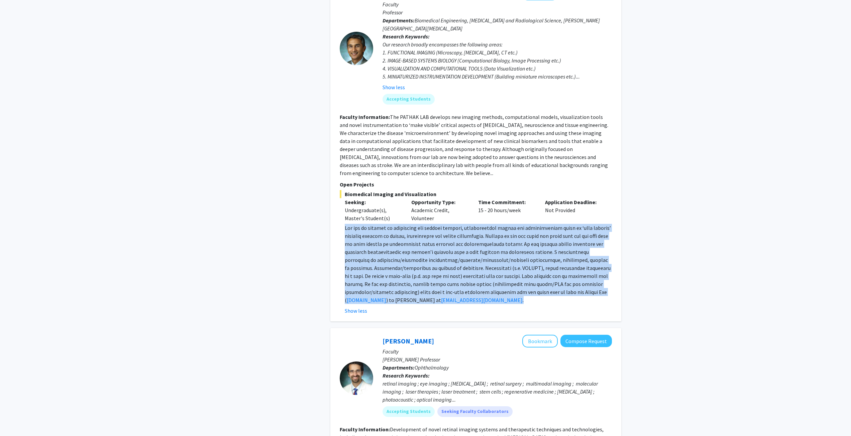
click at [425, 225] on span at bounding box center [478, 264] width 266 height 79
click at [414, 225] on span at bounding box center [478, 264] width 266 height 79
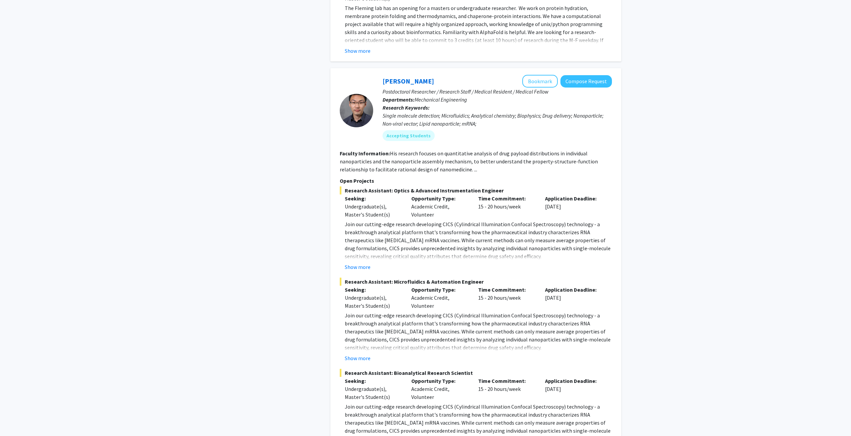
scroll to position [3257, 0]
click at [366, 401] on fg-read-more "Join our cutting-edge research developing CICS (Cylindrical Illumination Confoc…" at bounding box center [476, 426] width 272 height 51
click at [361, 357] on div "Sixuan Li Bookmark Compose Request Postdoctoral Researcher / Research Staff / M…" at bounding box center [475, 263] width 291 height 392
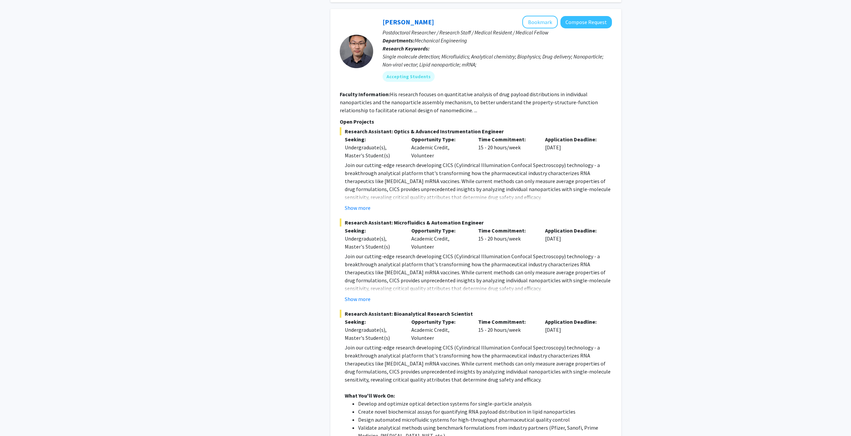
scroll to position [3324, 0]
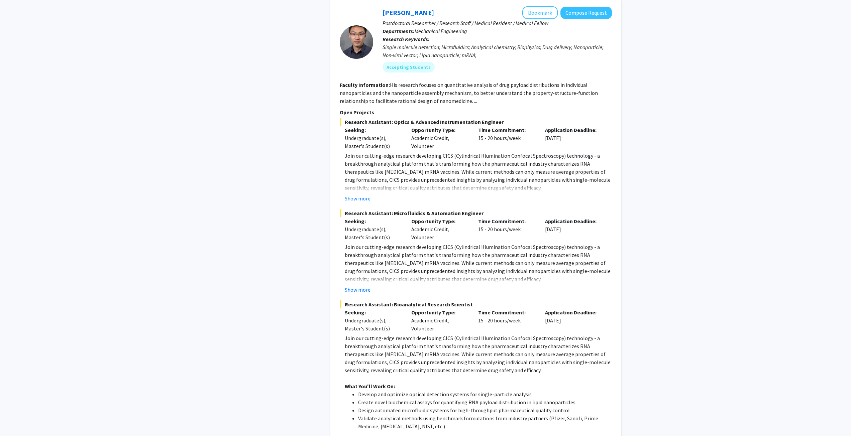
click at [415, 382] on p "What You'll Work On:" at bounding box center [478, 386] width 267 height 8
click at [443, 390] on li "Develop and optimize optical detection systems for single-particle analysis" at bounding box center [485, 394] width 254 height 8
click at [470, 390] on li "Develop and optimize optical detection systems for single-particle analysis" at bounding box center [485, 394] width 254 height 8
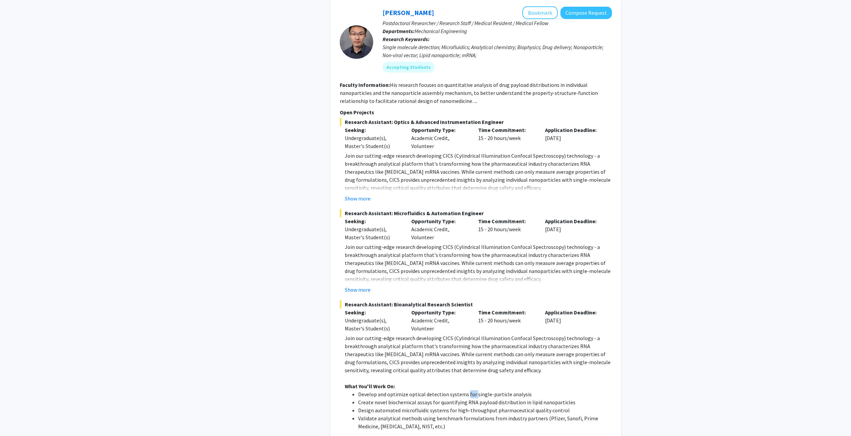
click at [470, 390] on li "Develop and optimize optical detection systems for single-particle analysis" at bounding box center [485, 394] width 254 height 8
click at [439, 390] on li "Develop and optimize optical detection systems for single-particle analysis" at bounding box center [485, 394] width 254 height 8
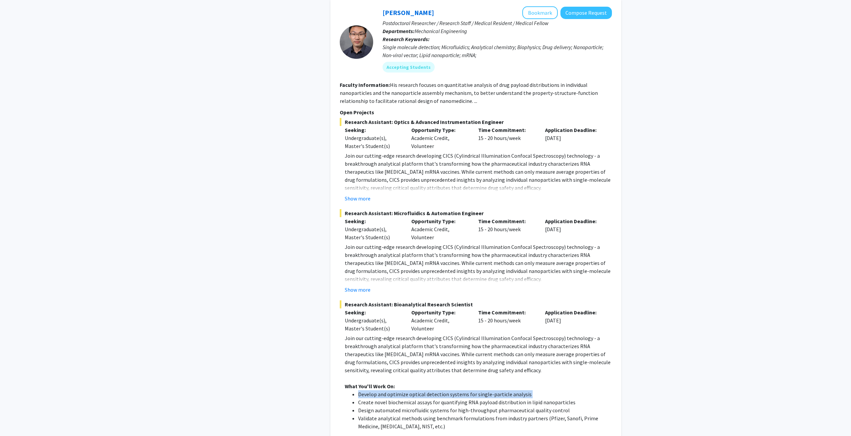
click at [435, 390] on li "Develop and optimize optical detection systems for single-particle analysis" at bounding box center [485, 394] width 254 height 8
click at [442, 398] on li "Create novel biochemical assays for quantifying RNA payload distribution in lip…" at bounding box center [485, 402] width 254 height 8
click at [425, 398] on li "Create novel biochemical assays for quantifying RNA payload distribution in lip…" at bounding box center [485, 402] width 254 height 8
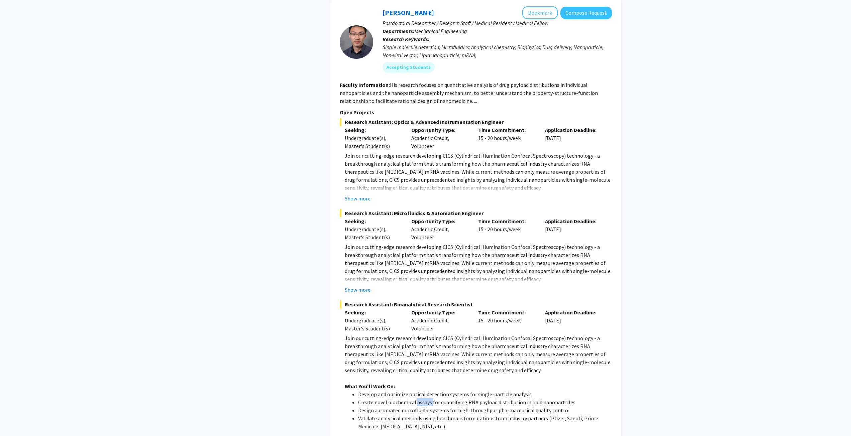
click at [425, 398] on li "Create novel biochemical assays for quantifying RNA payload distribution in lip…" at bounding box center [485, 402] width 254 height 8
click at [442, 398] on li "Create novel biochemical assays for quantifying RNA payload distribution in lip…" at bounding box center [485, 402] width 254 height 8
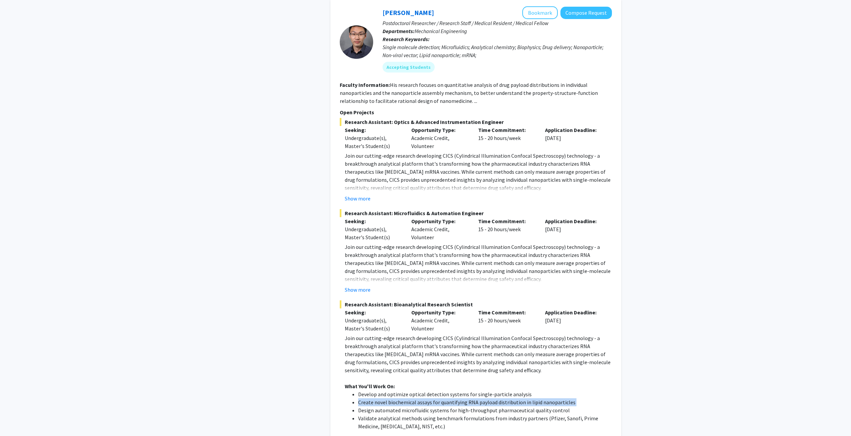
click at [409, 398] on li "Create novel biochemical assays for quantifying RNA payload distribution in lip…" at bounding box center [485, 402] width 254 height 8
click at [413, 415] on li "Validate analytical methods using benchmark formulations from industry partners…" at bounding box center [485, 423] width 254 height 16
click at [445, 406] on li "Design automated microfluidic systems for high-throughput pharmaceutical qualit…" at bounding box center [485, 410] width 254 height 8
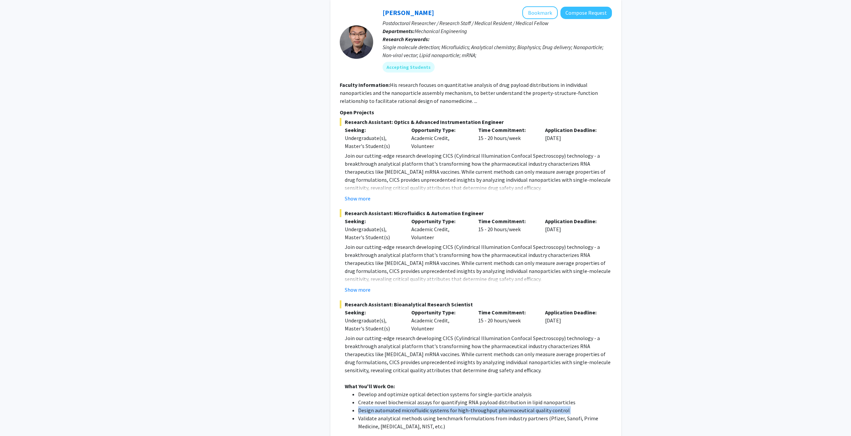
click at [445, 406] on li "Design automated microfluidic systems for high-throughput pharmaceutical qualit…" at bounding box center [485, 410] width 254 height 8
click at [423, 415] on li "Validate analytical methods using benchmark formulations from industry partners…" at bounding box center [485, 423] width 254 height 16
click at [416, 415] on li "Validate analytical methods using benchmark formulations from industry partners…" at bounding box center [485, 423] width 254 height 16
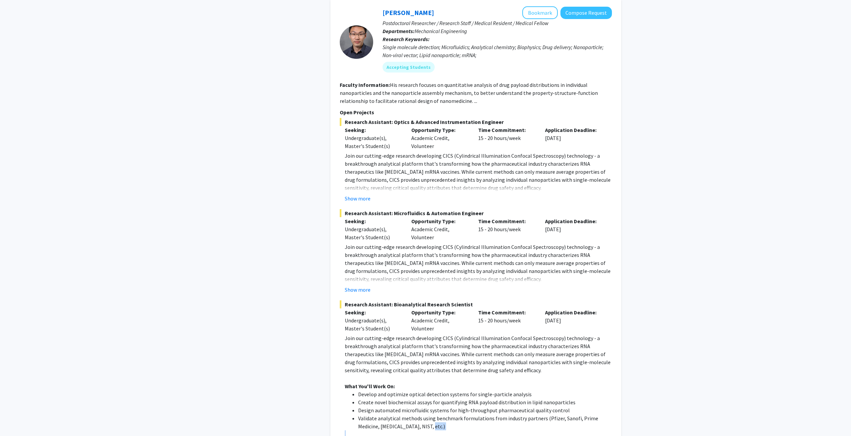
click at [416, 415] on li "Validate analytical methods using benchmark formulations from industry partners…" at bounding box center [485, 423] width 254 height 16
click at [440, 415] on li "Validate analytical methods using benchmark formulations from industry partners…" at bounding box center [485, 423] width 254 height 16
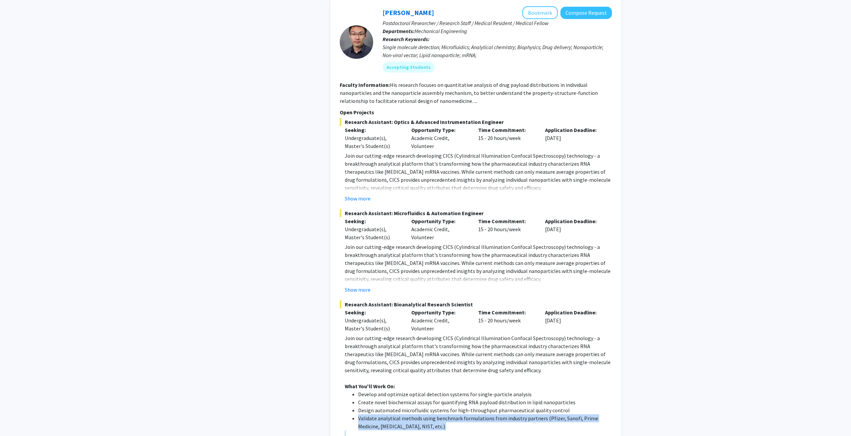
click at [413, 415] on li "Validate analytical methods using benchmark formulations from industry partners…" at bounding box center [485, 423] width 254 height 16
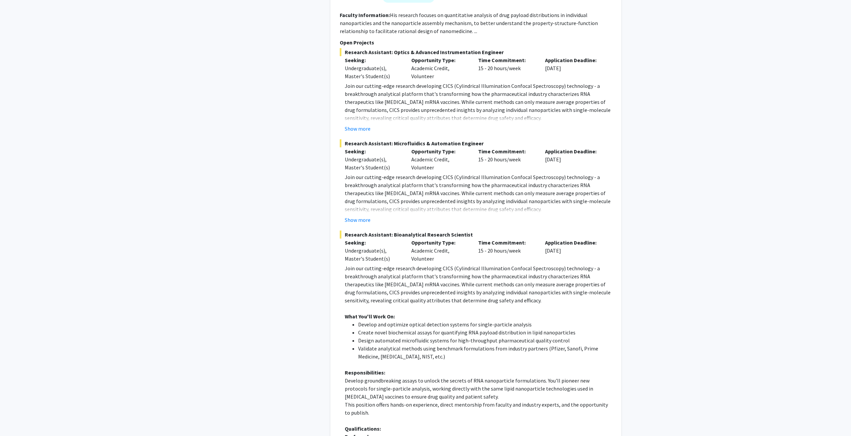
scroll to position [3424, 0]
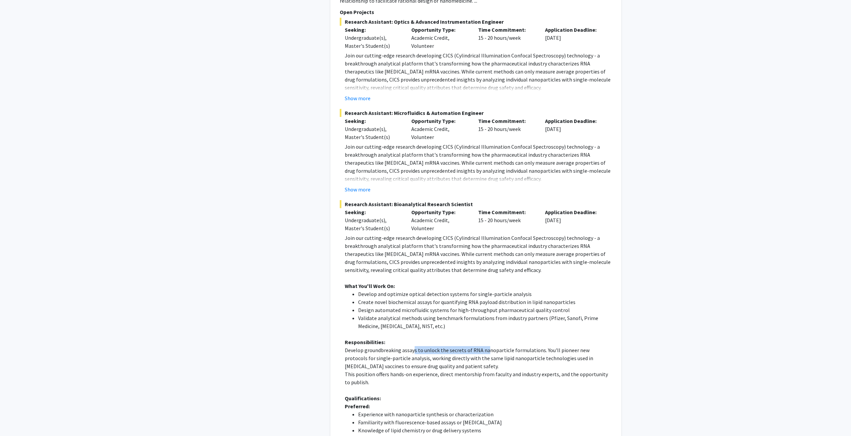
drag, startPoint x: 414, startPoint y: 254, endPoint x: 484, endPoint y: 254, distance: 69.9
click at [484, 346] on p "Develop groundbreaking assays to unlock the secrets of RNA nanoparticle formula…" at bounding box center [478, 358] width 267 height 24
click at [493, 346] on p "Develop groundbreaking assays to unlock the secrets of RNA nanoparticle formula…" at bounding box center [478, 358] width 267 height 24
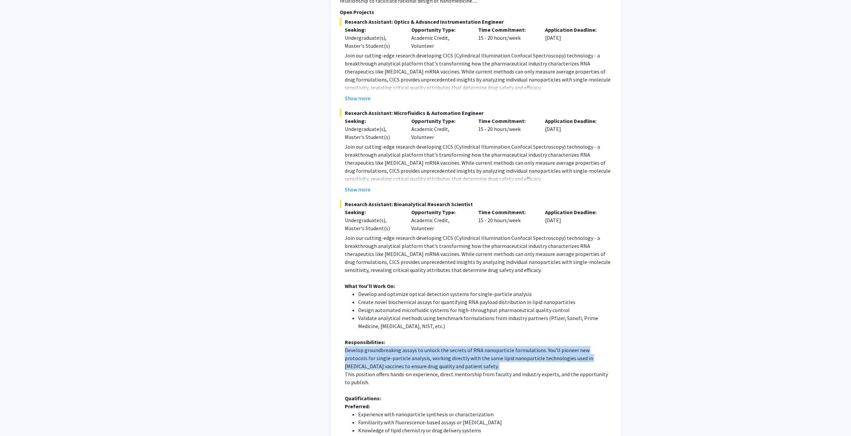
click at [493, 346] on p "Develop groundbreaking assays to unlock the secrets of RNA nanoparticle formula…" at bounding box center [478, 358] width 267 height 24
click at [485, 346] on p "Develop groundbreaking assays to unlock the secrets of RNA nanoparticle formula…" at bounding box center [478, 358] width 267 height 24
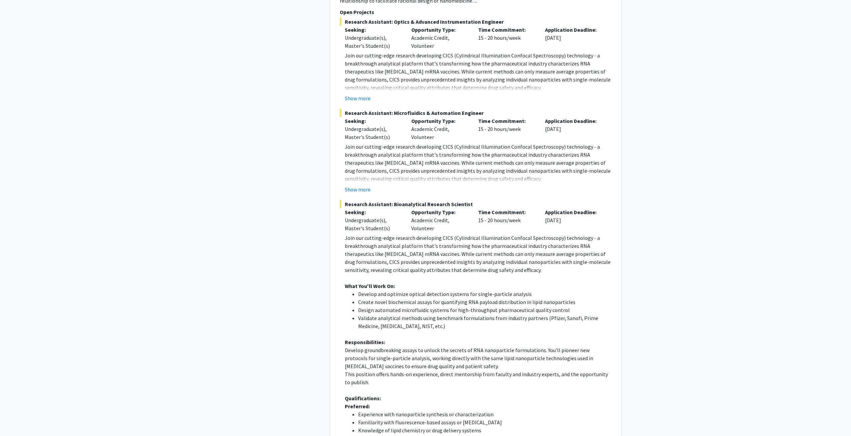
click at [488, 338] on p "Responsibilities:" at bounding box center [478, 342] width 267 height 8
click at [448, 346] on p "Develop groundbreaking assays to unlock the secrets of RNA nanoparticle formula…" at bounding box center [478, 358] width 267 height 24
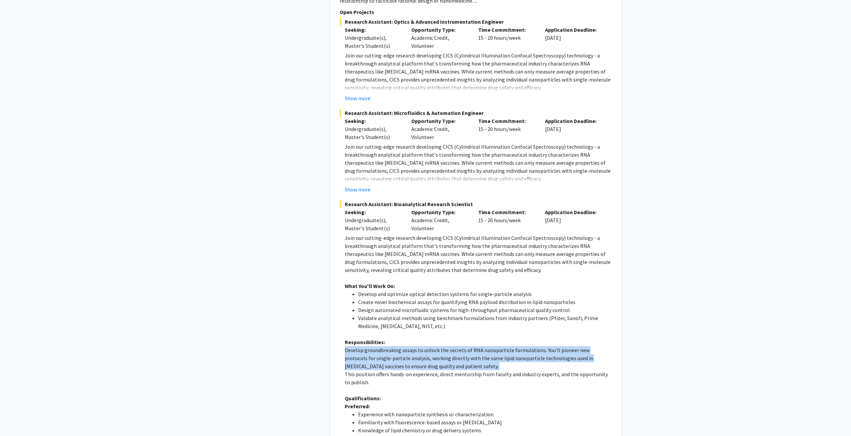
click at [448, 346] on p "Develop groundbreaking assays to unlock the secrets of RNA nanoparticle formula…" at bounding box center [478, 358] width 267 height 24
click at [421, 346] on p "Develop groundbreaking assays to unlock the secrets of RNA nanoparticle formula…" at bounding box center [478, 358] width 267 height 24
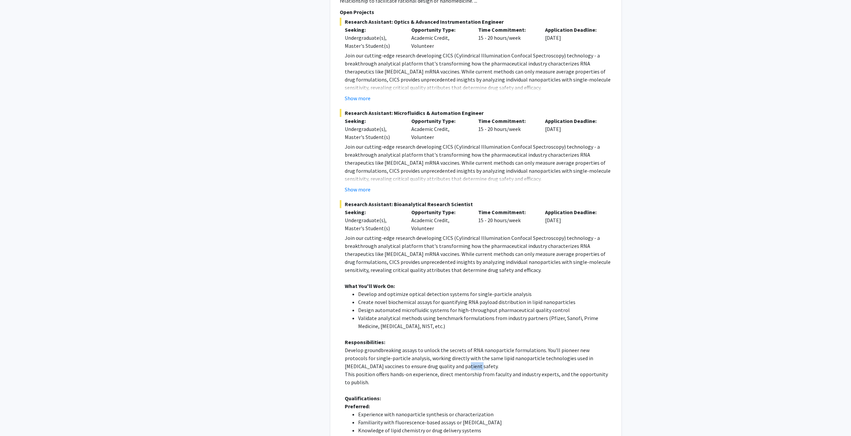
click at [421, 346] on p "Develop groundbreaking assays to unlock the secrets of RNA nanoparticle formula…" at bounding box center [478, 358] width 267 height 24
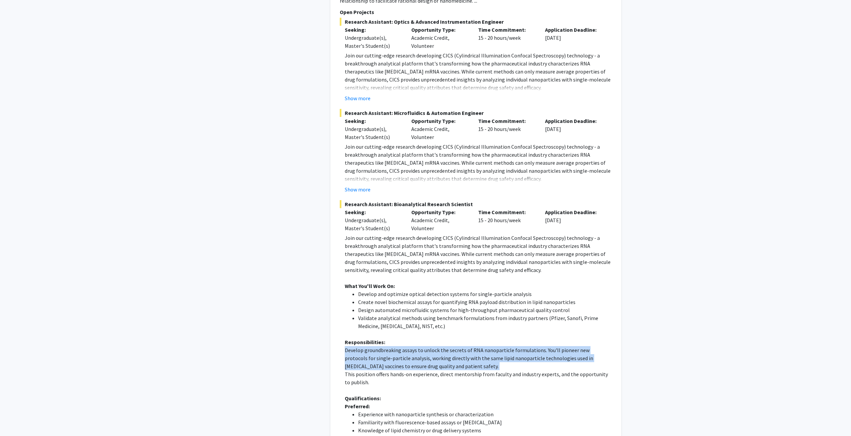
click at [421, 346] on p "Develop groundbreaking assays to unlock the secrets of RNA nanoparticle formula…" at bounding box center [478, 358] width 267 height 24
click at [456, 346] on p "Develop groundbreaking assays to unlock the secrets of RNA nanoparticle formula…" at bounding box center [478, 358] width 267 height 24
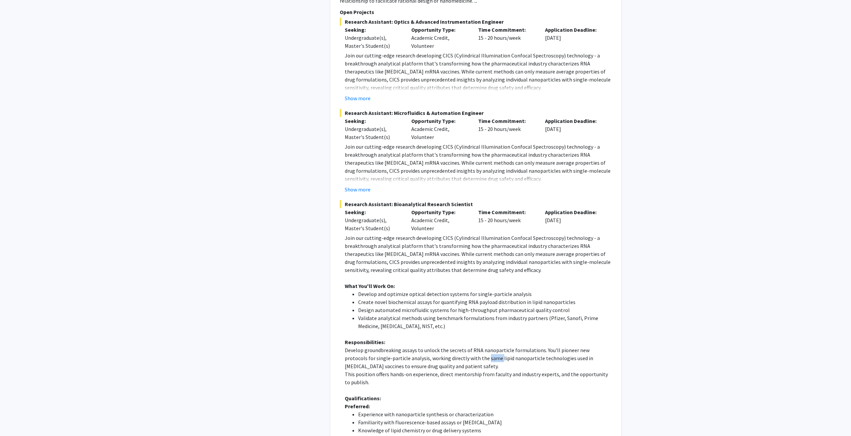
click at [456, 346] on p "Develop groundbreaking assays to unlock the secrets of RNA nanoparticle formula…" at bounding box center [478, 358] width 267 height 24
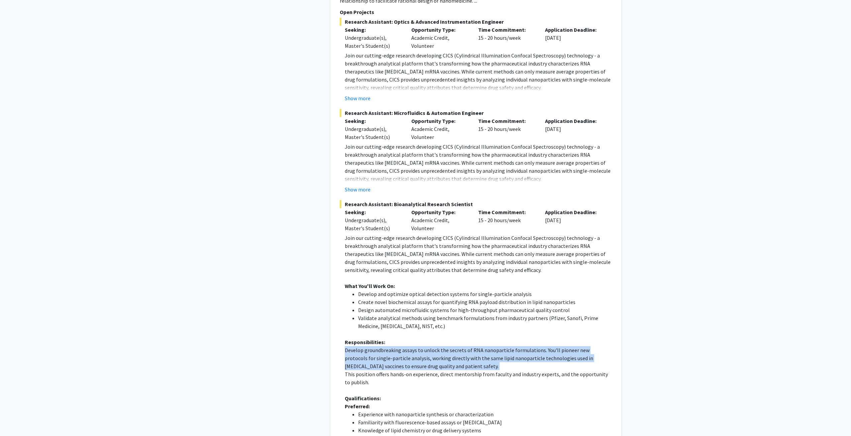
click at [456, 346] on p "Develop groundbreaking assays to unlock the secrets of RNA nanoparticle formula…" at bounding box center [478, 358] width 267 height 24
click at [432, 346] on p "Develop groundbreaking assays to unlock the secrets of RNA nanoparticle formula…" at bounding box center [478, 358] width 267 height 24
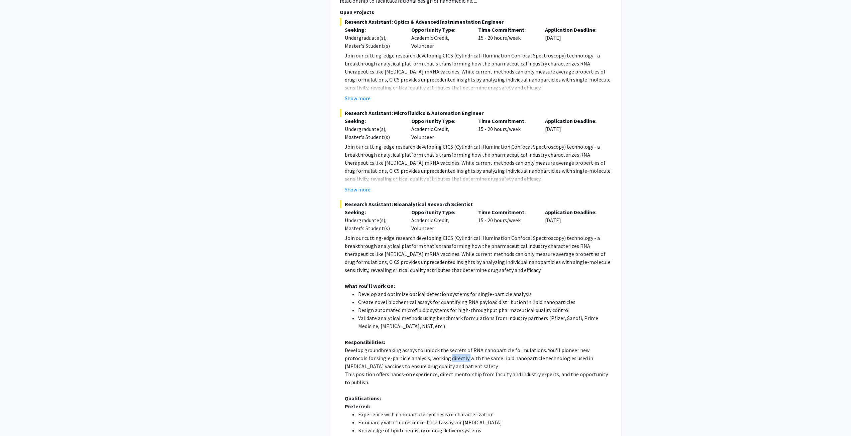
click at [432, 346] on p "Develop groundbreaking assays to unlock the secrets of RNA nanoparticle formula…" at bounding box center [478, 358] width 267 height 24
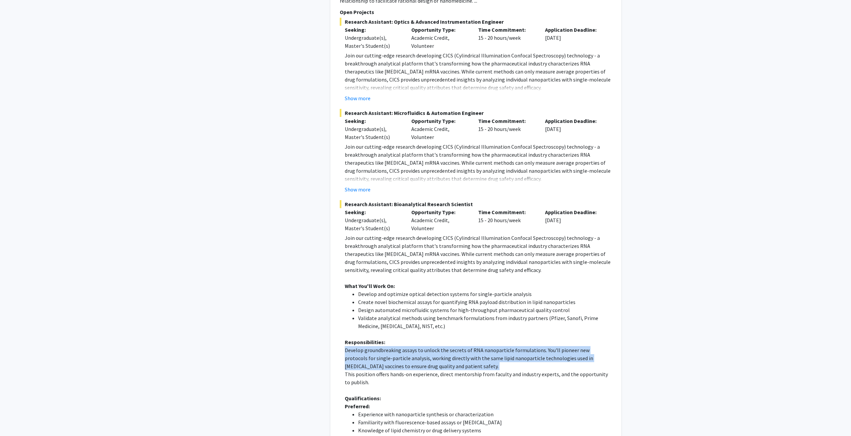
click at [432, 346] on p "Develop groundbreaking assays to unlock the secrets of RNA nanoparticle formula…" at bounding box center [478, 358] width 267 height 24
click at [414, 346] on p "Develop groundbreaking assays to unlock the secrets of RNA nanoparticle formula…" at bounding box center [478, 358] width 267 height 24
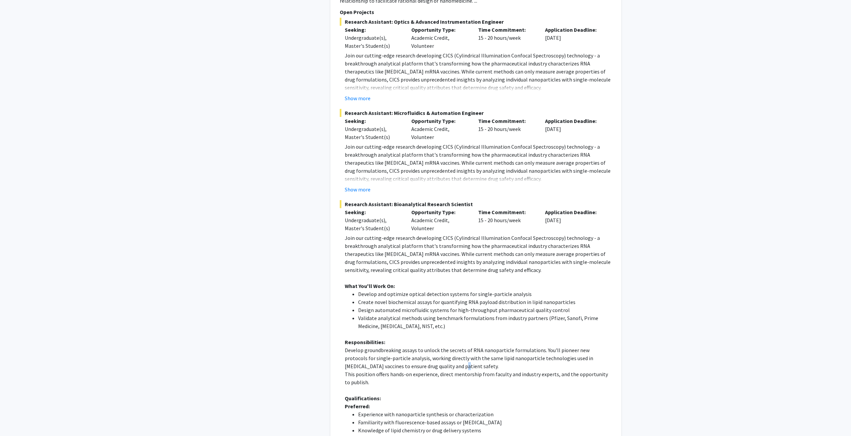
click at [414, 346] on p "Develop groundbreaking assays to unlock the secrets of RNA nanoparticle formula…" at bounding box center [478, 358] width 267 height 24
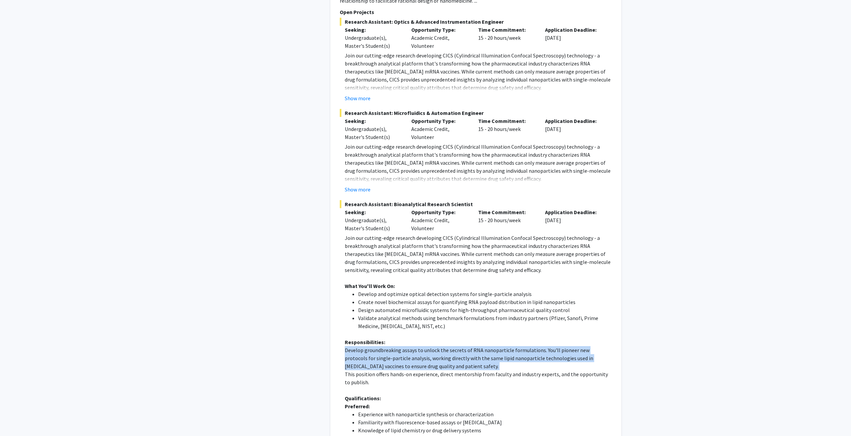
click at [414, 346] on p "Develop groundbreaking assays to unlock the secrets of RNA nanoparticle formula…" at bounding box center [478, 358] width 267 height 24
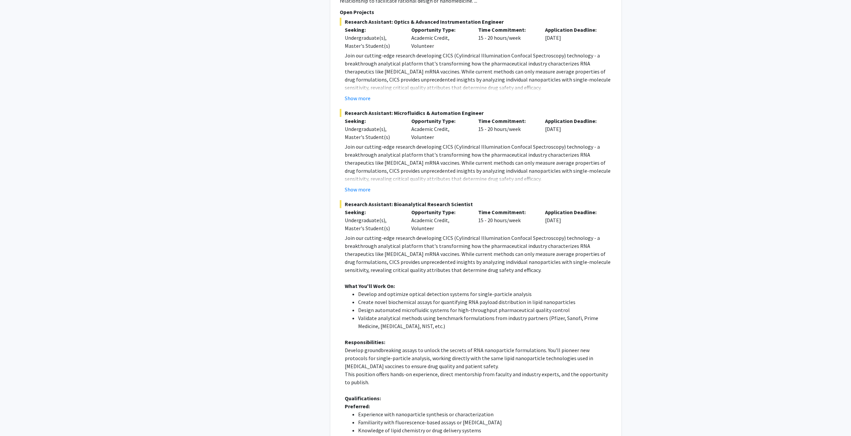
click at [424, 370] on p "This position offers hands-on experience, direct mentorship from faculty and in…" at bounding box center [478, 378] width 267 height 16
click at [435, 370] on p "This position offers hands-on experience, direct mentorship from faculty and in…" at bounding box center [478, 378] width 267 height 16
click at [461, 346] on p "Develop groundbreaking assays to unlock the secrets of RNA nanoparticle formula…" at bounding box center [478, 358] width 267 height 24
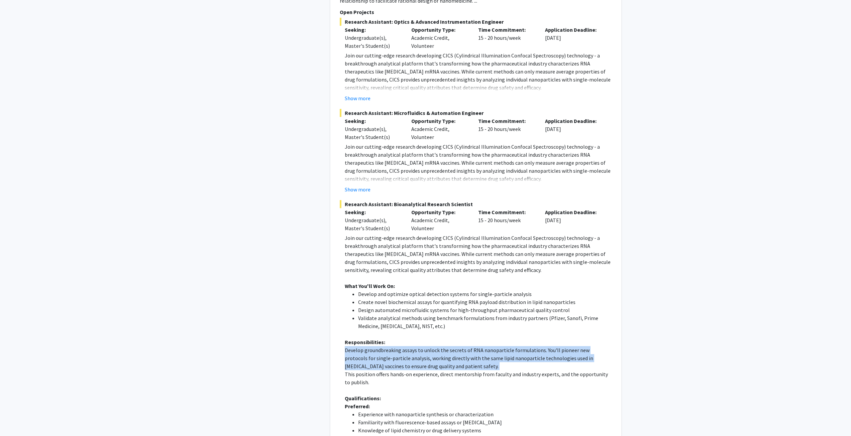
click at [461, 346] on p "Develop groundbreaking assays to unlock the secrets of RNA nanoparticle formula…" at bounding box center [478, 358] width 267 height 24
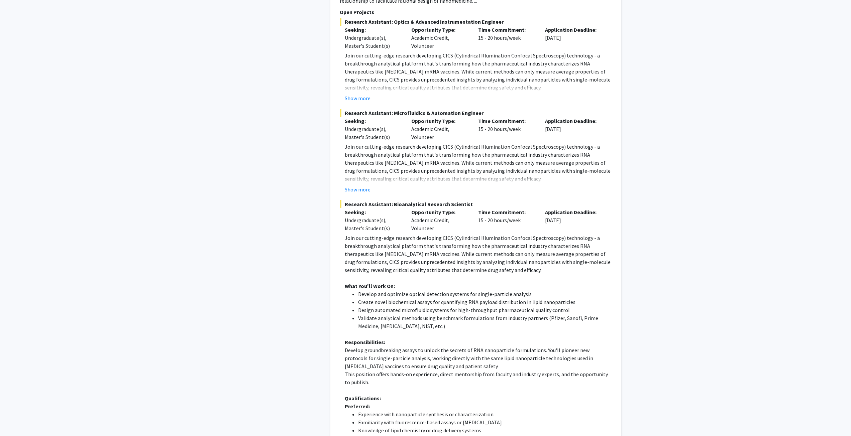
click at [451, 370] on p "This position offers hands-on experience, direct mentorship from faculty and in…" at bounding box center [478, 378] width 267 height 16
click at [444, 370] on p "This position offers hands-on experience, direct mentorship from faculty and in…" at bounding box center [478, 378] width 267 height 16
click at [377, 410] on li "Experience with nanoparticle synthesis or characterization" at bounding box center [485, 414] width 254 height 8
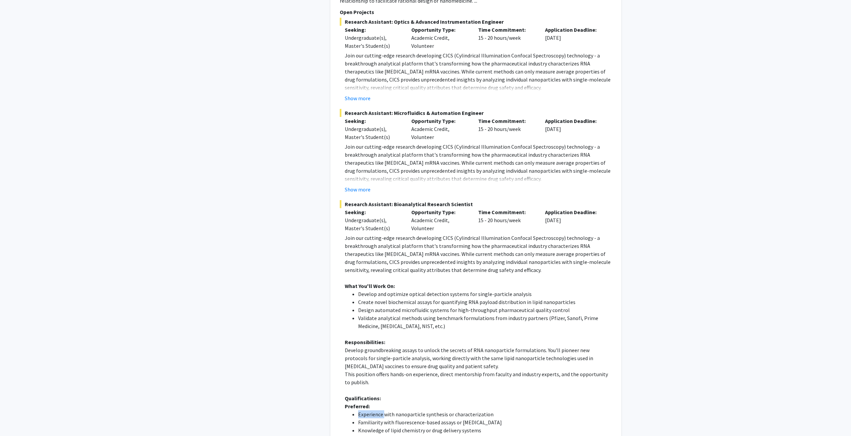
click at [377, 410] on li "Experience with nanoparticle synthesis or characterization" at bounding box center [485, 414] width 254 height 8
click at [374, 410] on li "Experience with nanoparticle synthesis or characterization" at bounding box center [485, 414] width 254 height 8
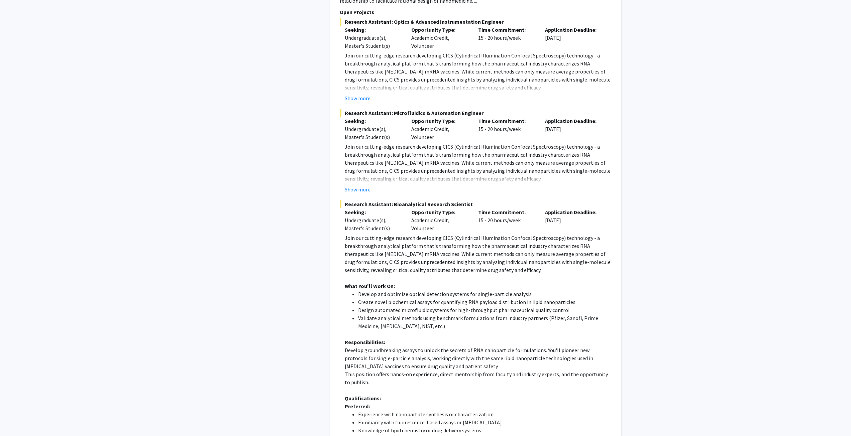
click at [390, 419] on li "Familiarity with fluorescence-based assays or [MEDICAL_DATA]" at bounding box center [485, 423] width 254 height 8
click at [430, 410] on li "Experience with nanoparticle synthesis or characterization" at bounding box center [485, 414] width 254 height 8
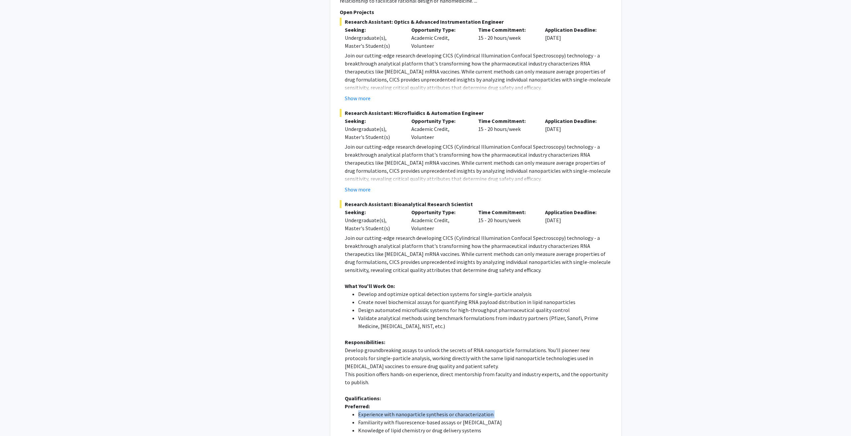
click at [430, 410] on li "Experience with nanoparticle synthesis or characterization" at bounding box center [485, 414] width 254 height 8
click at [425, 419] on li "Familiarity with fluorescence-based assays or [MEDICAL_DATA]" at bounding box center [485, 423] width 254 height 8
click at [406, 410] on li "Experience with nanoparticle synthesis or characterization" at bounding box center [485, 414] width 254 height 8
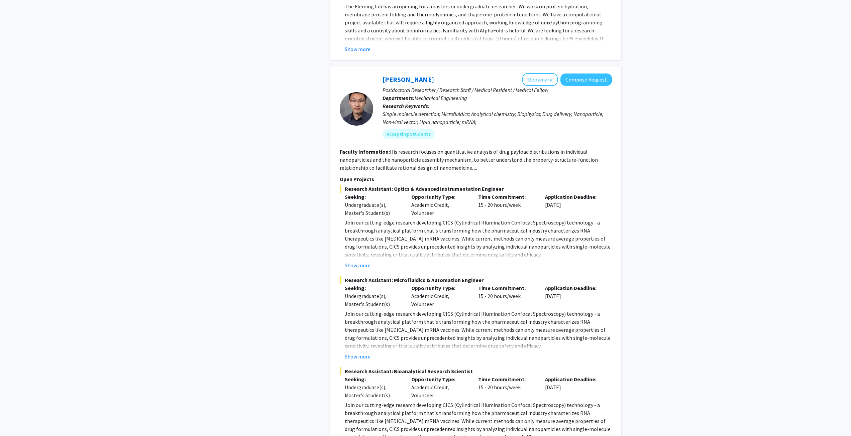
scroll to position [3239, 0]
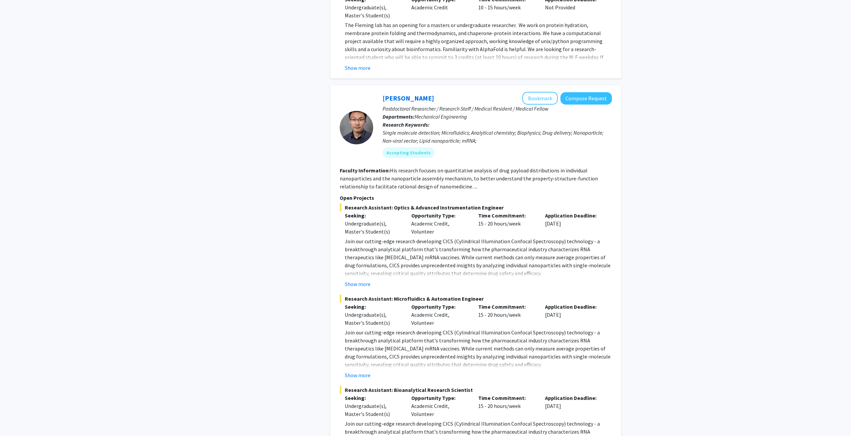
click at [357, 280] on button "Show more" at bounding box center [358, 284] width 26 height 8
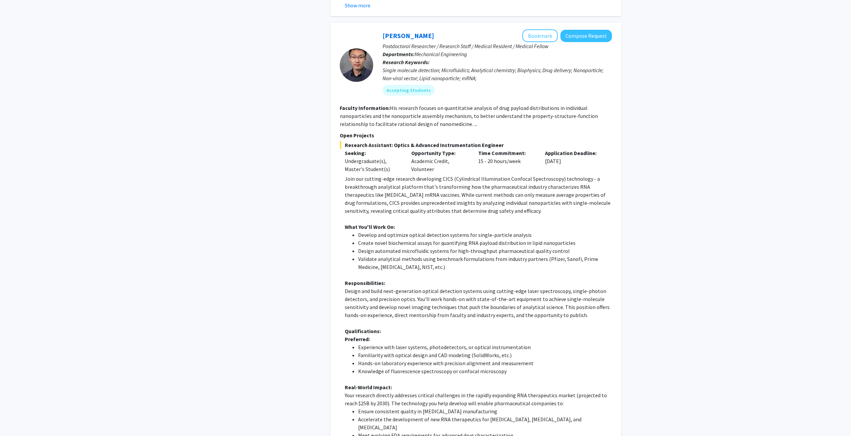
scroll to position [3305, 0]
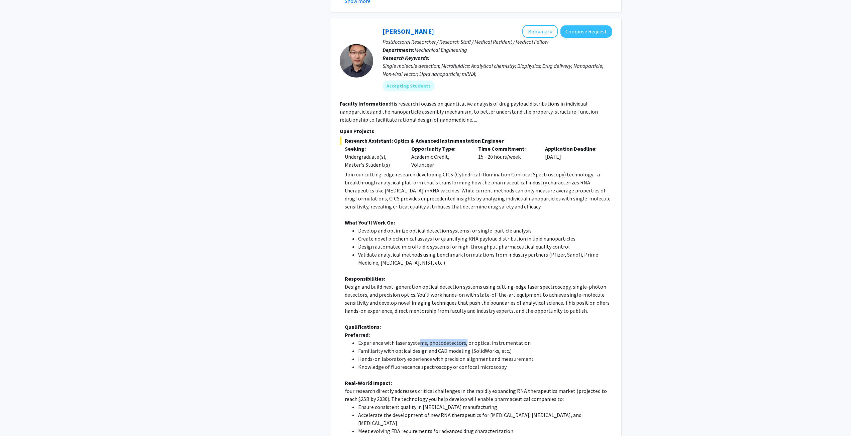
drag, startPoint x: 416, startPoint y: 247, endPoint x: 462, endPoint y: 245, distance: 46.2
click at [462, 339] on li "Experience with laser systems, photodetectors, or optical instrumentation" at bounding box center [485, 343] width 254 height 8
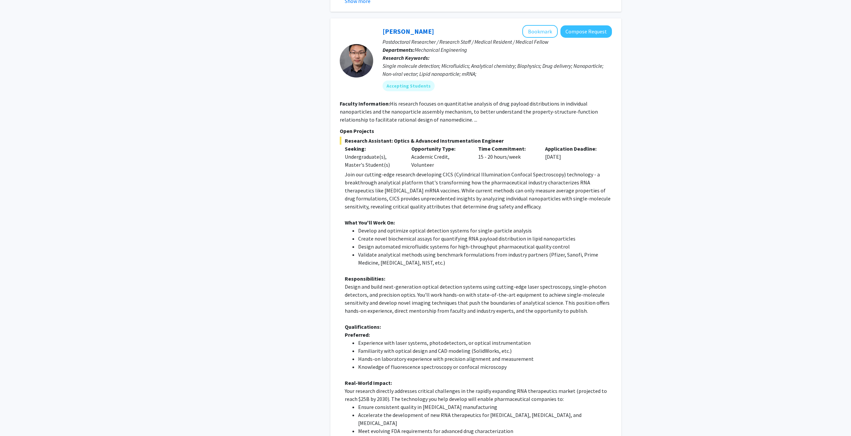
click at [420, 347] on li "Familiarity with optical design and CAD modeling (SolidWorks, etc.)" at bounding box center [485, 351] width 254 height 8
click at [419, 347] on li "Familiarity with optical design and CAD modeling (SolidWorks, etc.)" at bounding box center [485, 351] width 254 height 8
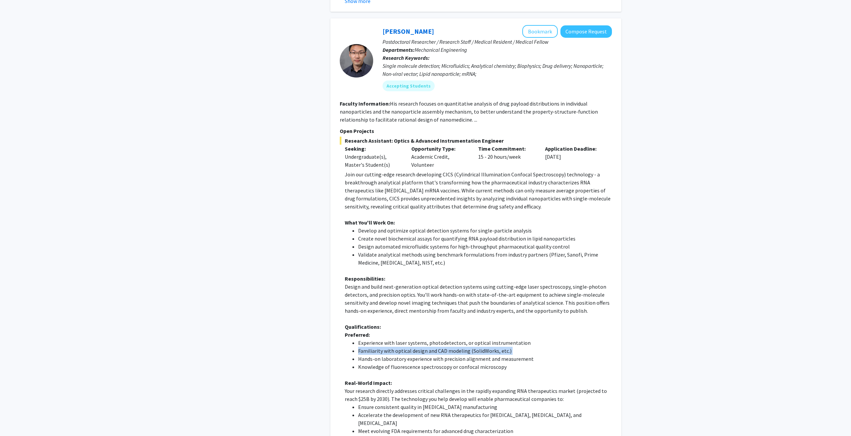
click at [419, 347] on li "Familiarity with optical design and CAD modeling (SolidWorks, etc.)" at bounding box center [485, 351] width 254 height 8
click at [404, 355] on li "Hands-on laboratory experience with precision alignment and measurement" at bounding box center [485, 359] width 254 height 8
click at [387, 355] on li "Hands-on laboratory experience with precision alignment and measurement" at bounding box center [485, 359] width 254 height 8
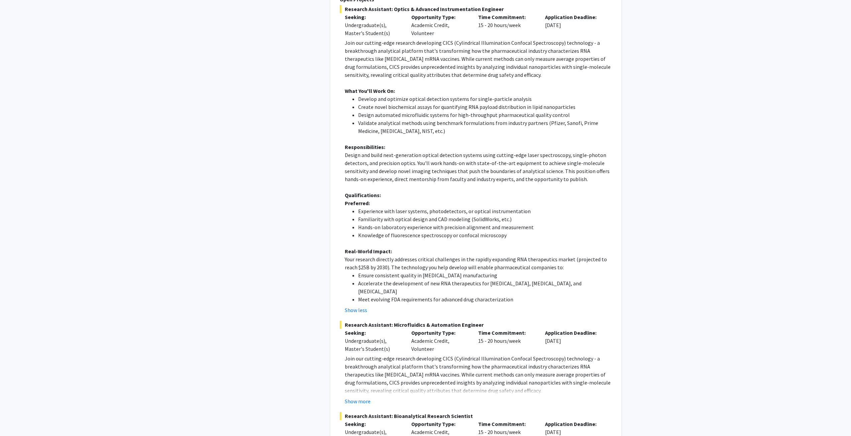
scroll to position [3472, 0]
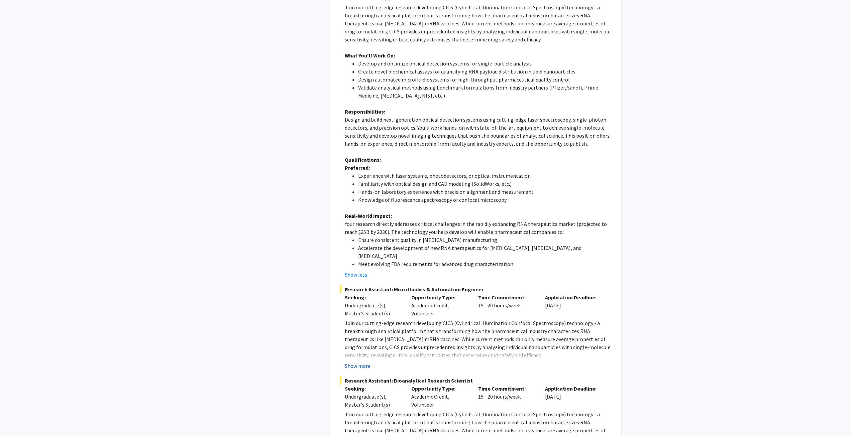
click at [356, 362] on button "Show more" at bounding box center [358, 366] width 26 height 8
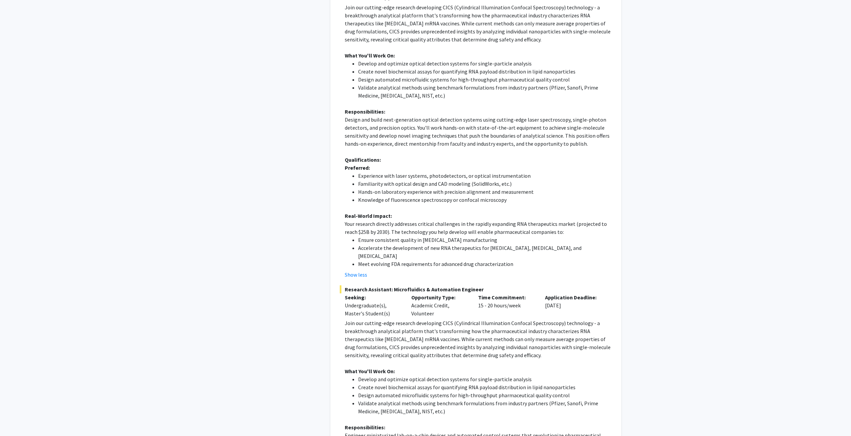
click at [396, 375] on li "Develop and optimize optical detection systems for single-particle analysis" at bounding box center [485, 379] width 254 height 8
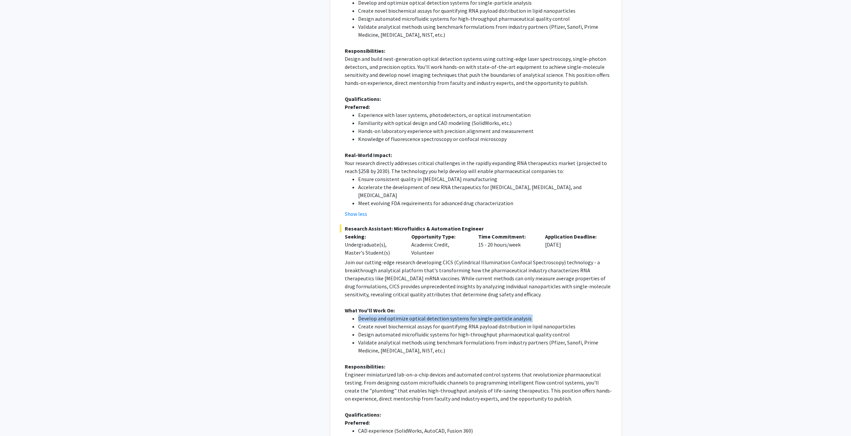
scroll to position [3539, 0]
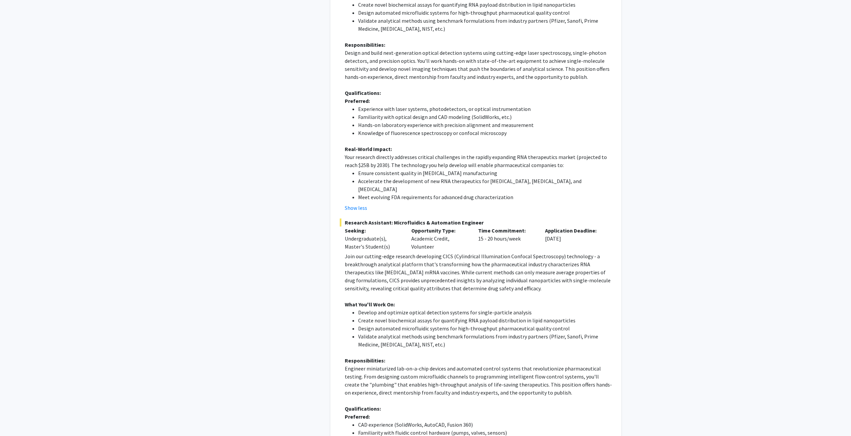
click at [401, 405] on p "Qualifications:" at bounding box center [478, 409] width 267 height 8
click at [388, 429] on li "Familiarity with fluidic control hardware (pumps, valves, sensors)" at bounding box center [485, 433] width 254 height 8
click at [417, 421] on li "CAD experience (SolidWorks, AutoCAD, Fusion 360)" at bounding box center [485, 425] width 254 height 8
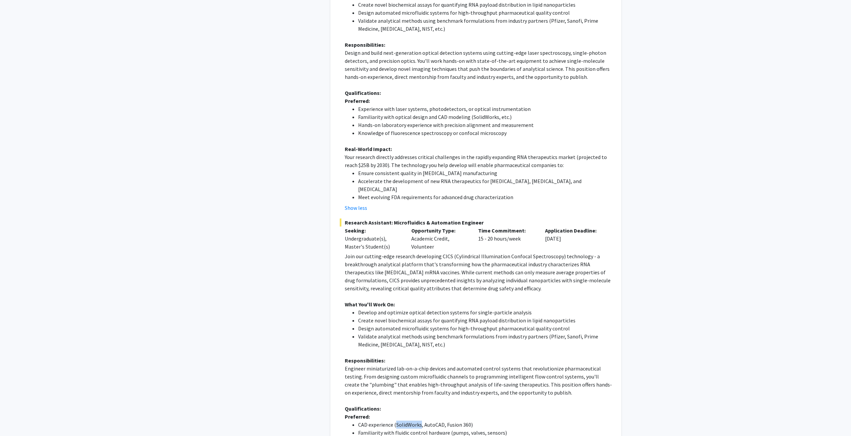
click at [417, 421] on li "CAD experience (SolidWorks, AutoCAD, Fusion 360)" at bounding box center [485, 425] width 254 height 8
click at [412, 436] on li "Previous microfluidics research or internship experience" at bounding box center [485, 441] width 254 height 8
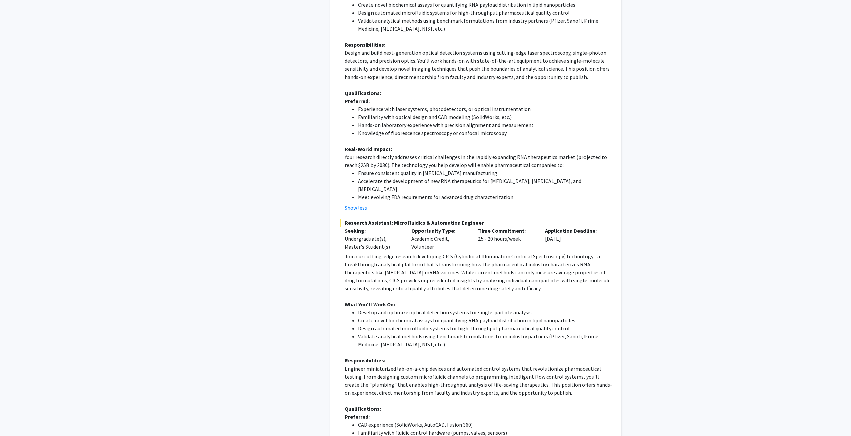
click at [411, 436] on li "Previous microfluidics research or internship experience" at bounding box center [485, 441] width 254 height 8
drag, startPoint x: 411, startPoint y: 339, endPoint x: 410, endPoint y: 344, distance: 5.0
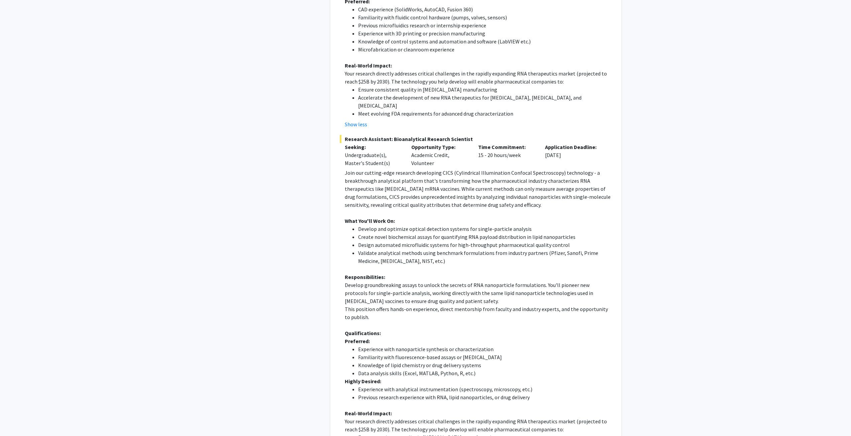
scroll to position [3955, 0]
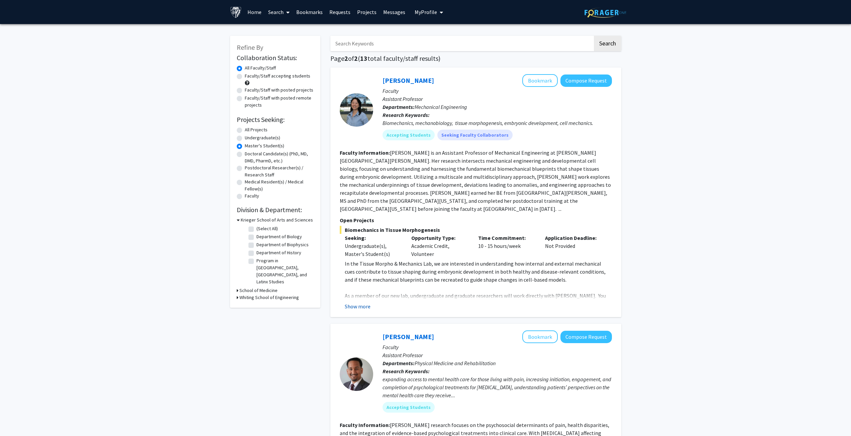
click at [353, 303] on button "Show more" at bounding box center [358, 307] width 26 height 8
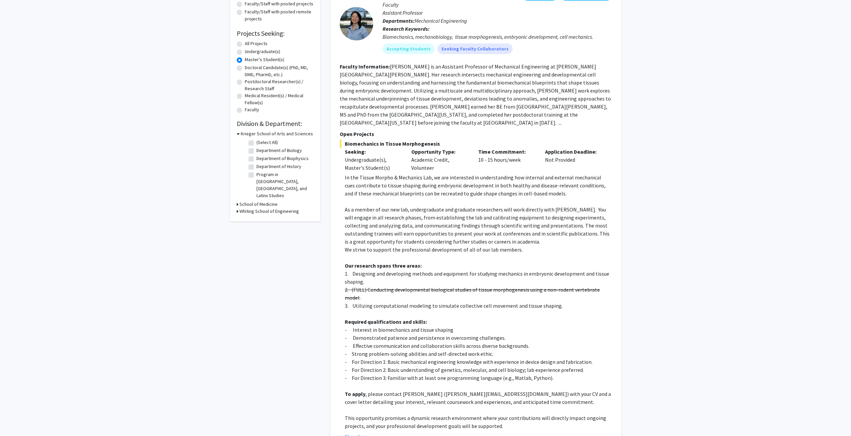
scroll to position [100, 0]
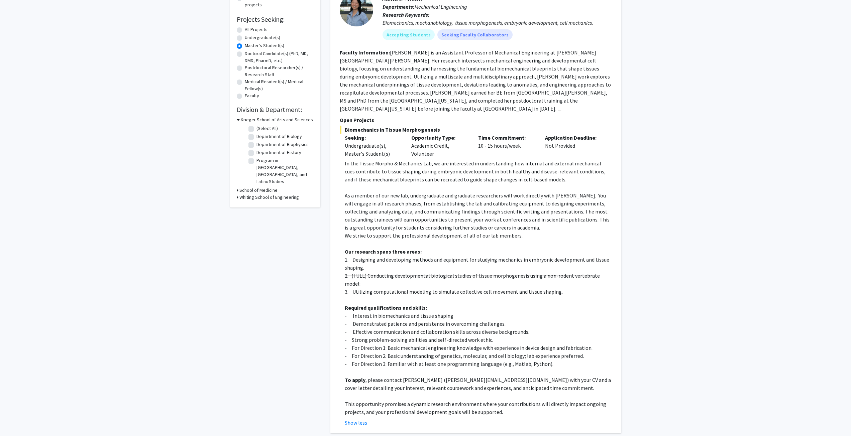
click at [403, 328] on p "- Effective communication and collaboration skills across diverse backgrounds." at bounding box center [478, 332] width 267 height 8
click at [404, 320] on p "- Demonstrated patience and persistence in overcoming challenges." at bounding box center [478, 324] width 267 height 8
click at [404, 328] on p "- Effective communication and collaboration skills across diverse backgrounds." at bounding box center [478, 332] width 267 height 8
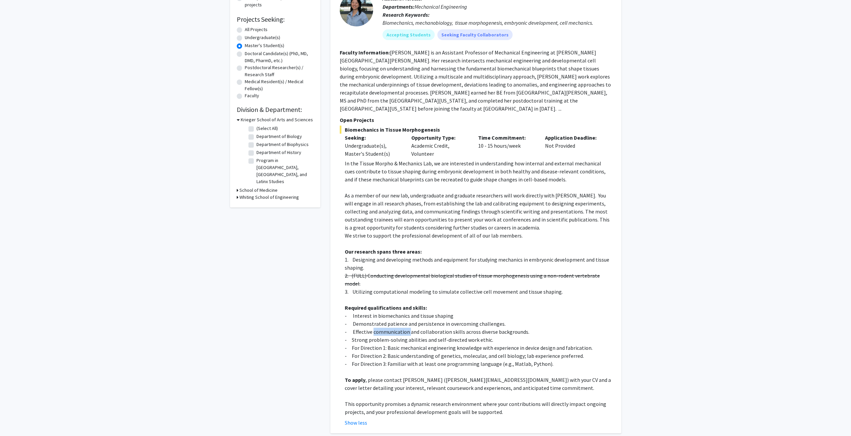
click at [404, 328] on p "- Effective communication and collaboration skills across diverse backgrounds." at bounding box center [478, 332] width 267 height 8
click at [400, 336] on p "- Strong problem-solving abilities and self-directed work ethic." at bounding box center [478, 340] width 267 height 8
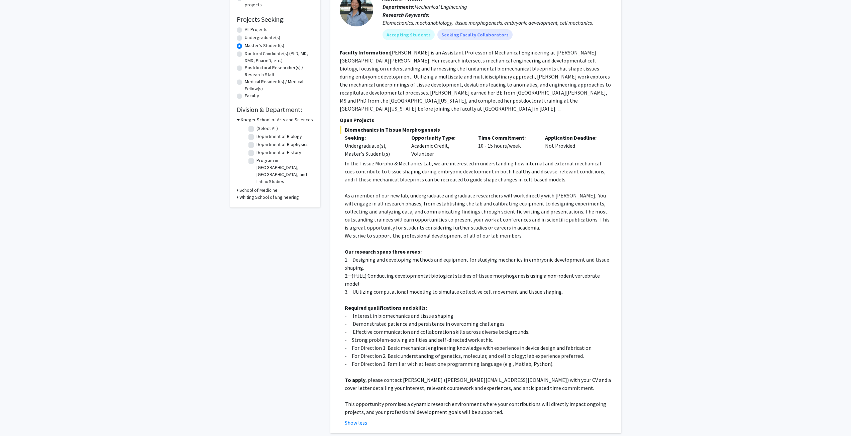
click at [400, 344] on p "- For Direction 1: Basic mechanical engineering knowledge with experience in de…" at bounding box center [478, 348] width 267 height 8
click at [434, 344] on p "- For Direction 1: Basic mechanical engineering knowledge with experience in de…" at bounding box center [478, 348] width 267 height 8
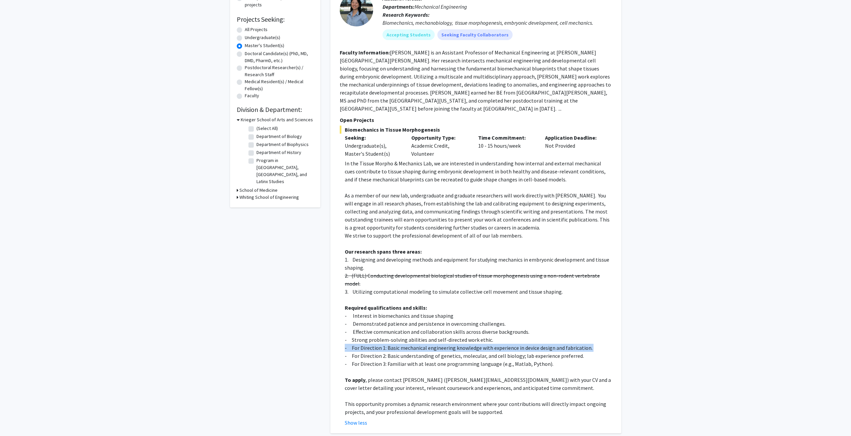
click at [434, 344] on p "- For Direction 1: Basic mechanical engineering knowledge with experience in de…" at bounding box center [478, 348] width 267 height 8
click at [425, 344] on p "- For Direction 1: Basic mechanical engineering knowledge with experience in de…" at bounding box center [478, 348] width 267 height 8
click at [422, 352] on p "- For Direction 2: Basic understanding of genetics, molecular, and cell biology…" at bounding box center [478, 356] width 267 height 8
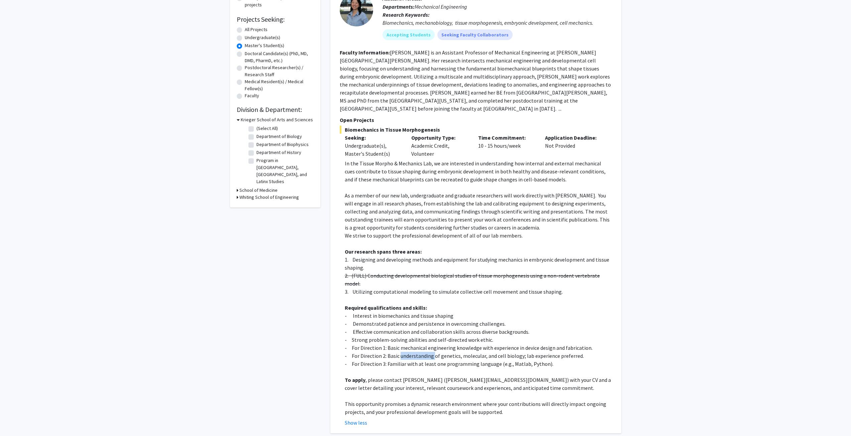
click at [422, 352] on p "- For Direction 2: Basic understanding of genetics, molecular, and cell biology…" at bounding box center [478, 356] width 267 height 8
click at [421, 352] on p "- For Direction 2: Basic understanding of genetics, molecular, and cell biology…" at bounding box center [478, 356] width 267 height 8
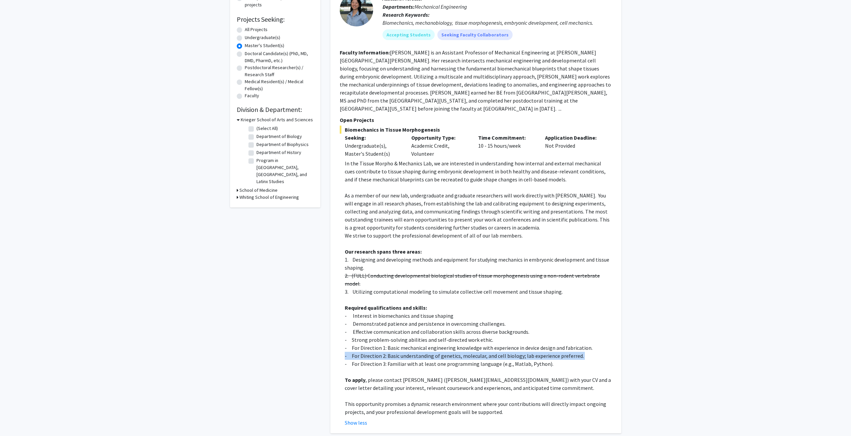
click at [438, 352] on p "- For Direction 2: Basic understanding of genetics, molecular, and cell biology…" at bounding box center [478, 356] width 267 height 8
click at [430, 352] on p "- For Direction 2: Basic understanding of genetics, molecular, and cell biology…" at bounding box center [478, 356] width 267 height 8
click at [401, 288] on p "3. Utilizing computational modeling to simulate collective cell movement and ti…" at bounding box center [478, 292] width 267 height 8
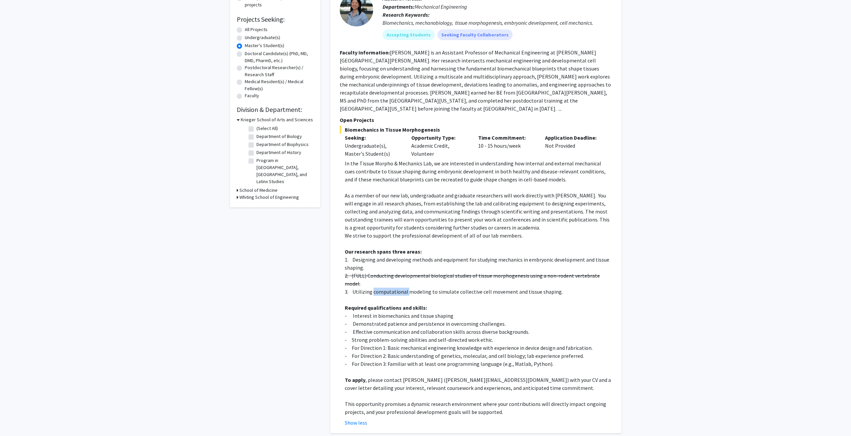
click at [401, 288] on p "3. Utilizing computational modeling to simulate collective cell movement and ti…" at bounding box center [478, 292] width 267 height 8
click at [447, 288] on p "3. Utilizing computational modeling to simulate collective cell movement and ti…" at bounding box center [478, 292] width 267 height 8
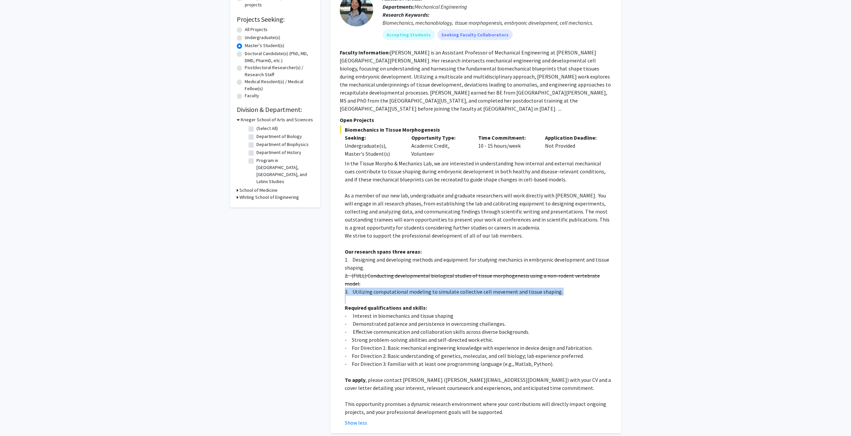
click at [430, 288] on p "3. Utilizing computational modeling to simulate collective cell movement and ti…" at bounding box center [478, 292] width 267 height 8
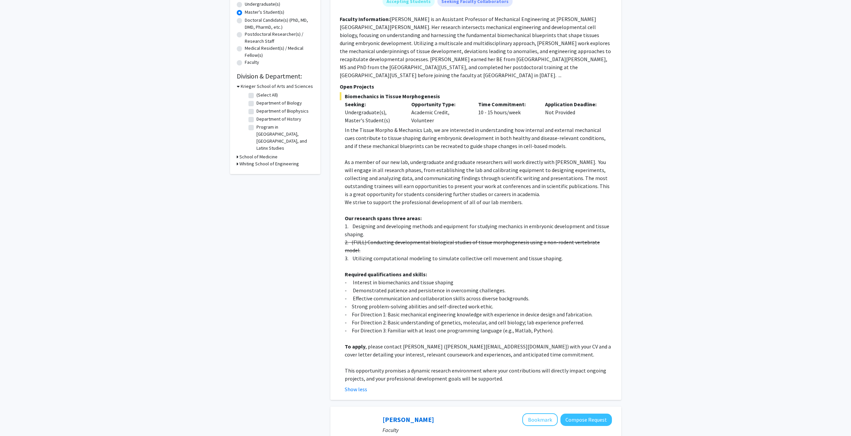
scroll to position [0, 0]
